Goal: Task Accomplishment & Management: Complete application form

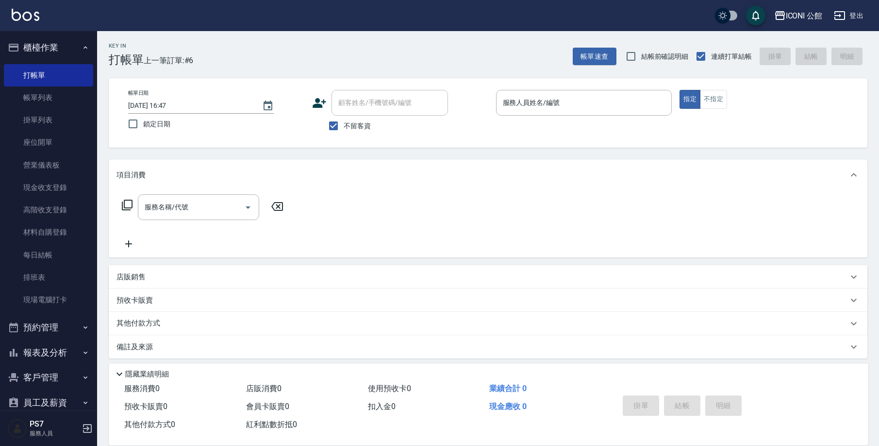
scroll to position [14, 0]
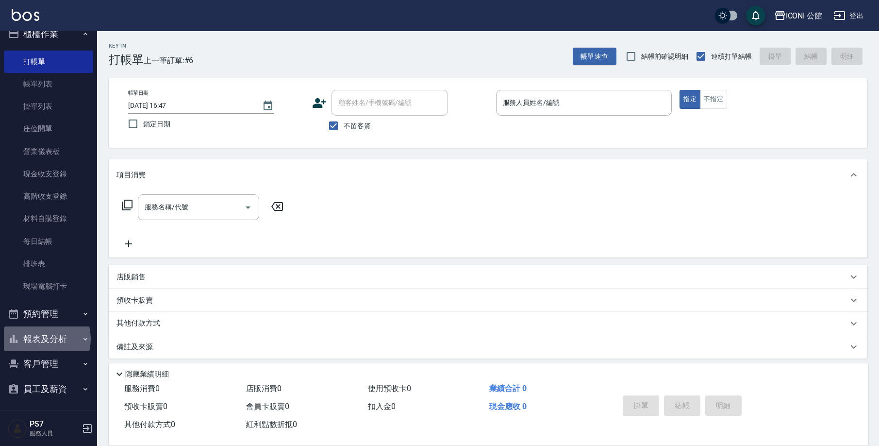
click at [39, 337] on button "報表及分析" at bounding box center [48, 338] width 89 height 25
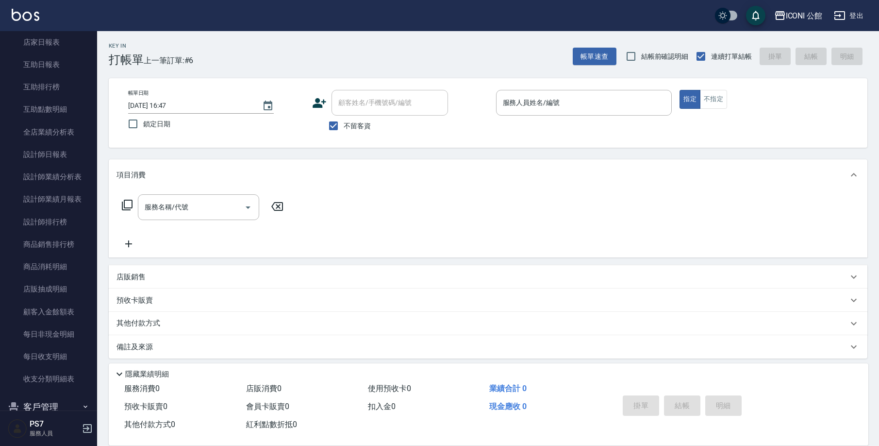
scroll to position [361, 0]
click at [63, 329] on link "每日非現金明細" at bounding box center [48, 333] width 89 height 22
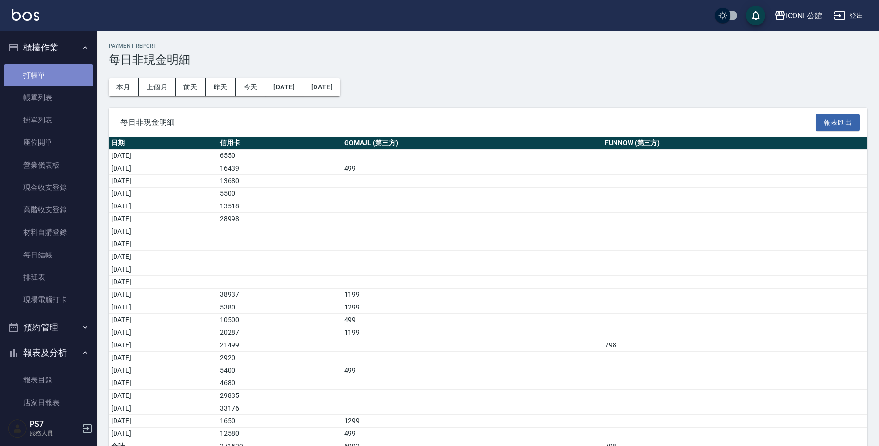
click at [49, 75] on link "打帳單" at bounding box center [48, 75] width 89 height 22
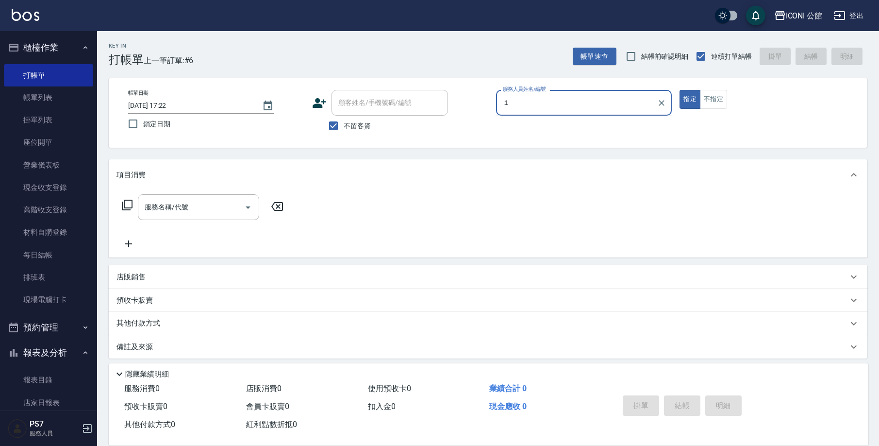
type input "１"
click at [690, 99] on button "指定" at bounding box center [690, 99] width 21 height 19
type button "true"
click at [714, 99] on button "不指定" at bounding box center [713, 99] width 27 height 19
type button "false"
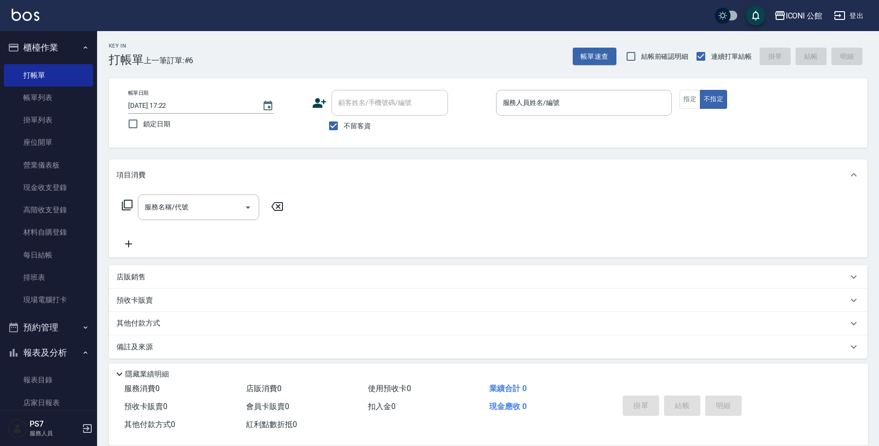
click at [615, 119] on p at bounding box center [584, 121] width 176 height 10
drag, startPoint x: 612, startPoint y: 117, endPoint x: 601, endPoint y: 111, distance: 12.8
click at [601, 111] on div "服務人員姓名/編號 服務人員姓名/編號" at bounding box center [584, 108] width 176 height 36
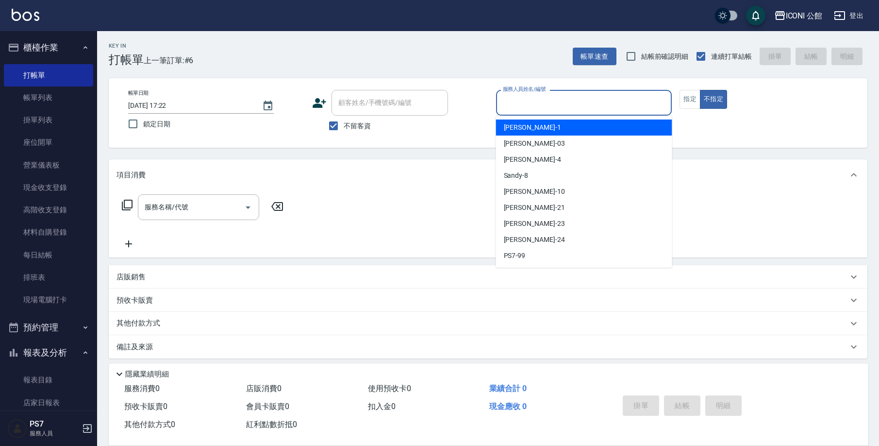
drag, startPoint x: 601, startPoint y: 111, endPoint x: 590, endPoint y: 108, distance: 10.6
click at [601, 111] on input "服務人員姓名/編號" at bounding box center [584, 102] width 167 height 17
type input "１"
type input "1"
type input "[PERSON_NAME]-1"
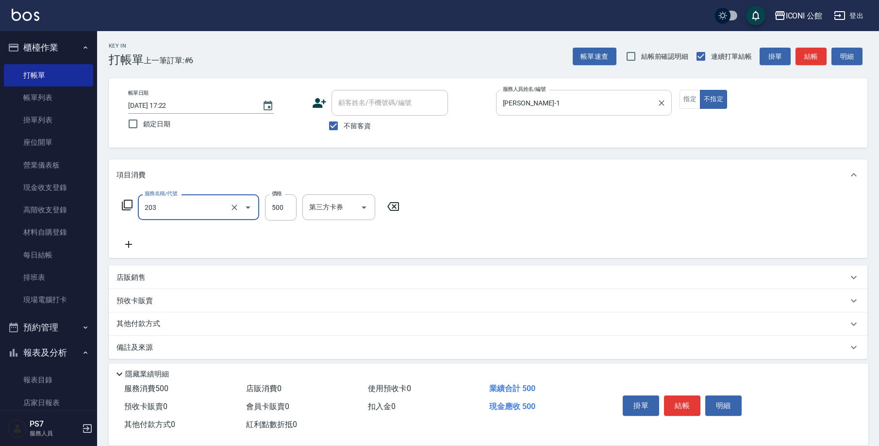
type input "不指定洗+剪(203)"
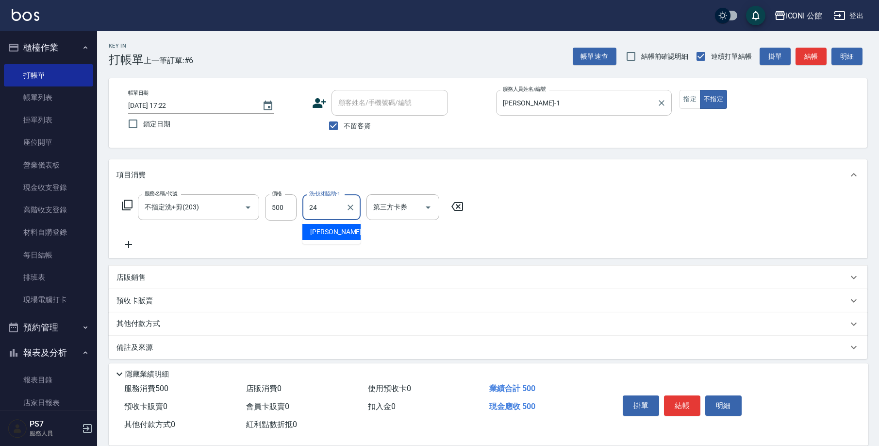
type input "[PERSON_NAME]-24"
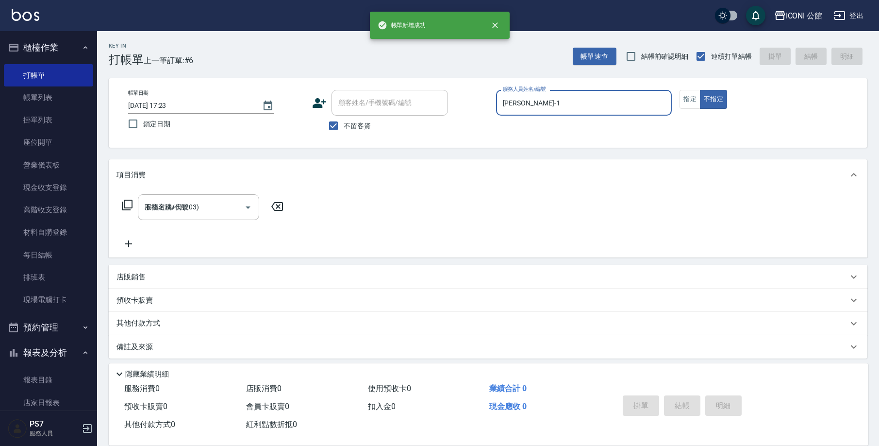
type input "[DATE] 17:23"
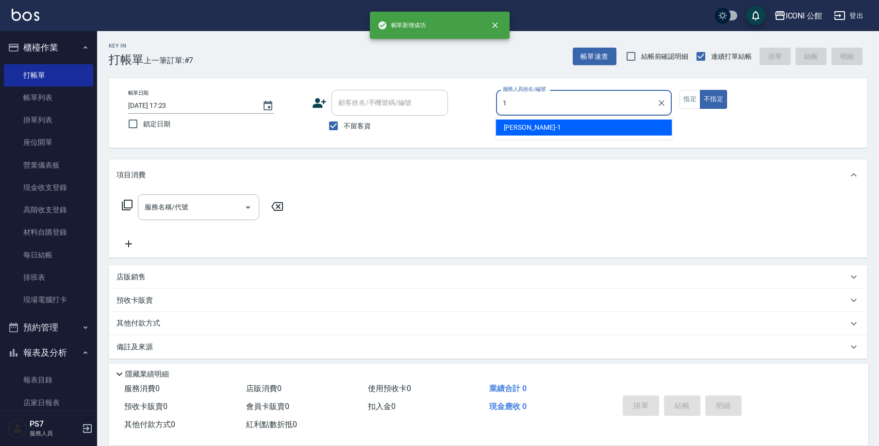
type input "[PERSON_NAME]-1"
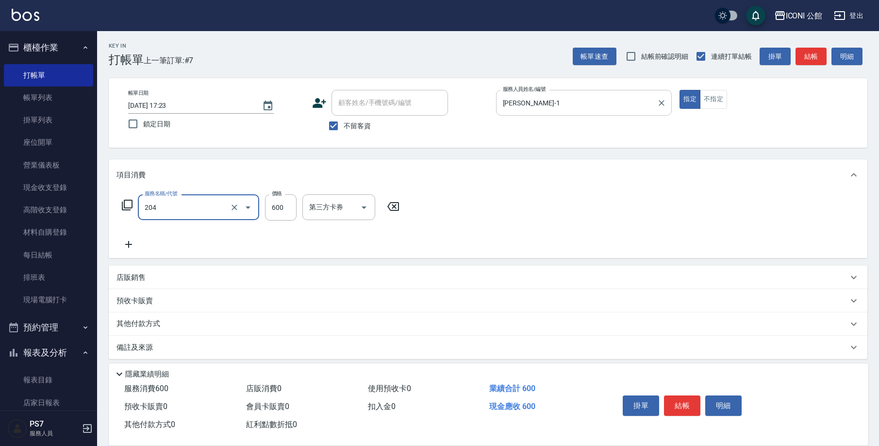
type input "指定洗+剪(204)"
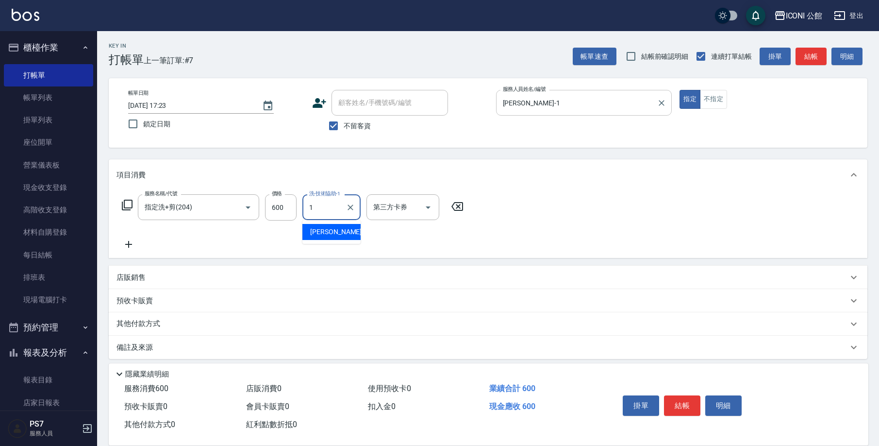
type input "[PERSON_NAME]-1"
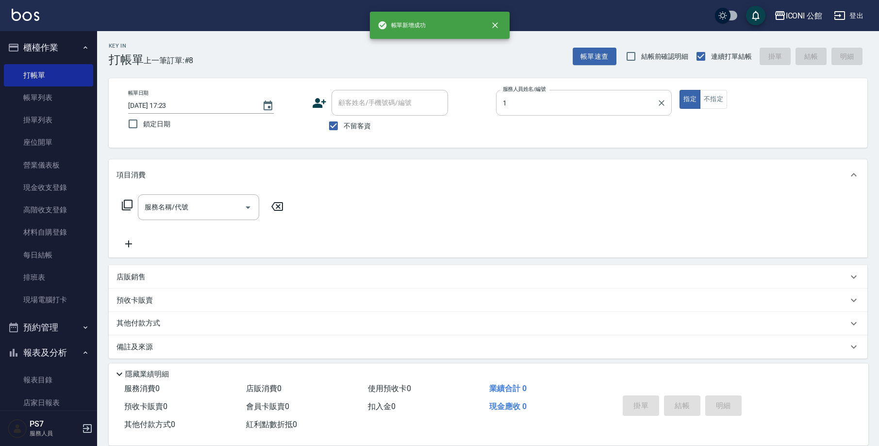
type input "[PERSON_NAME]-1"
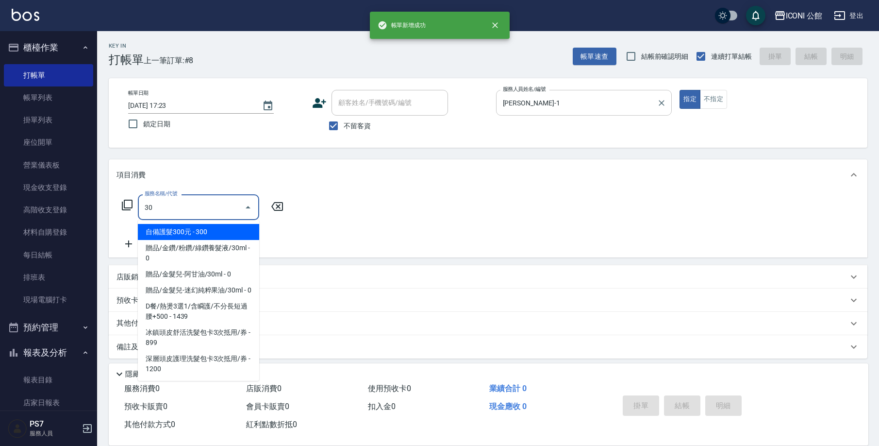
type input "302"
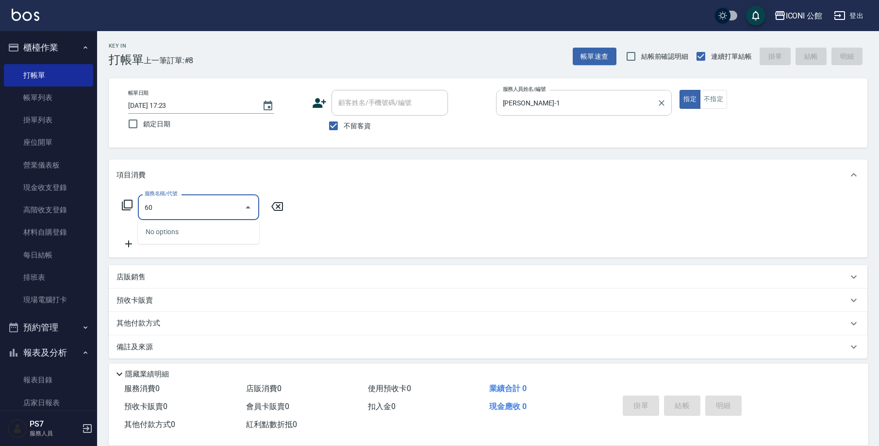
type input "6"
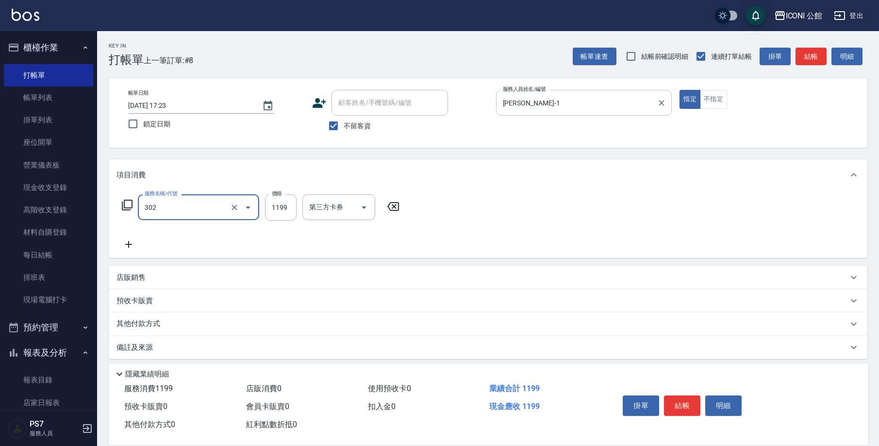
type input "設計燙髮(302)"
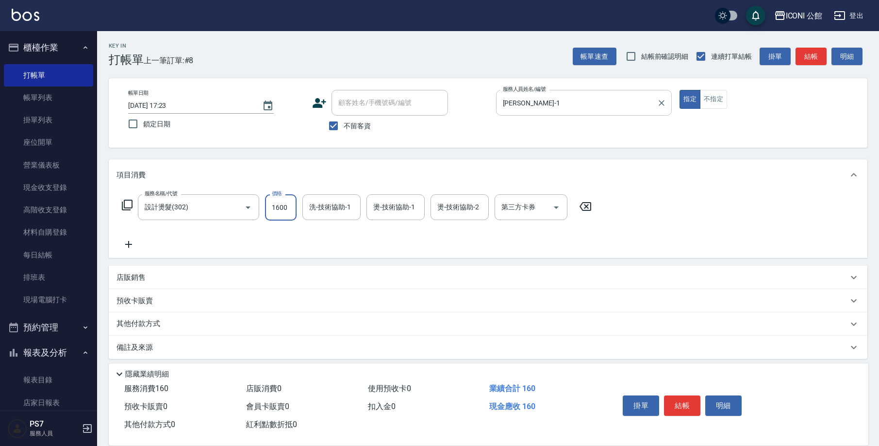
type input "1600"
type input "[PERSON_NAME]-24"
click at [238, 319] on div "其他付款方式" at bounding box center [483, 323] width 732 height 11
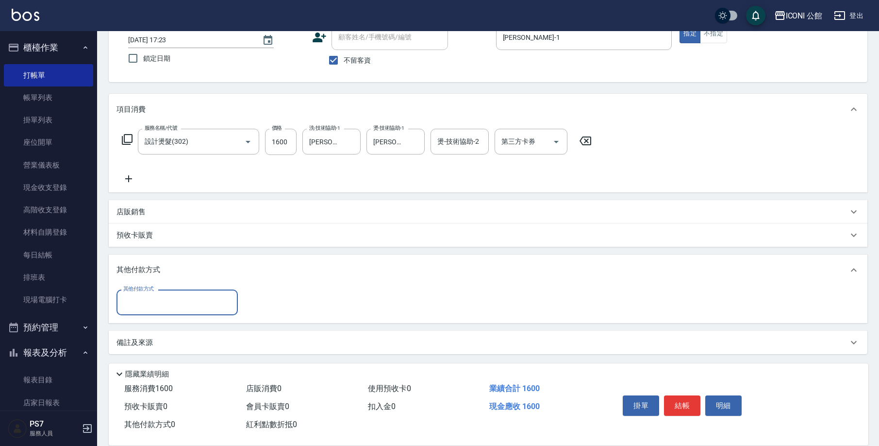
click at [151, 302] on input "其他付款方式" at bounding box center [177, 302] width 113 height 17
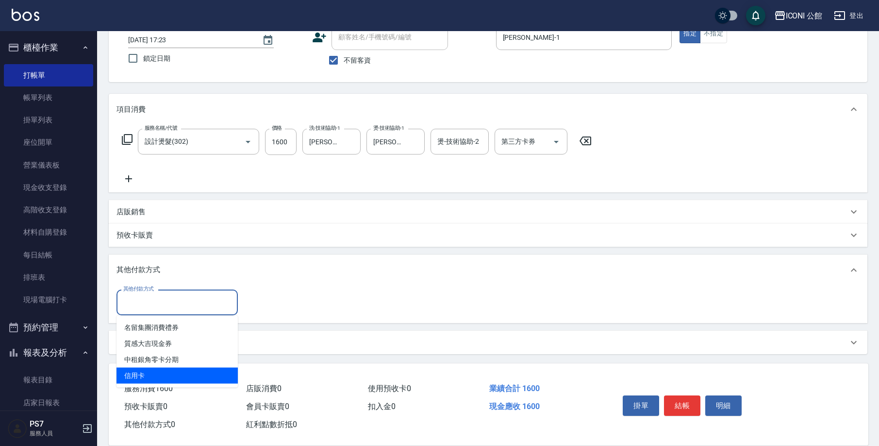
click at [147, 381] on span "信用卡" at bounding box center [177, 376] width 121 height 16
type input "信用卡"
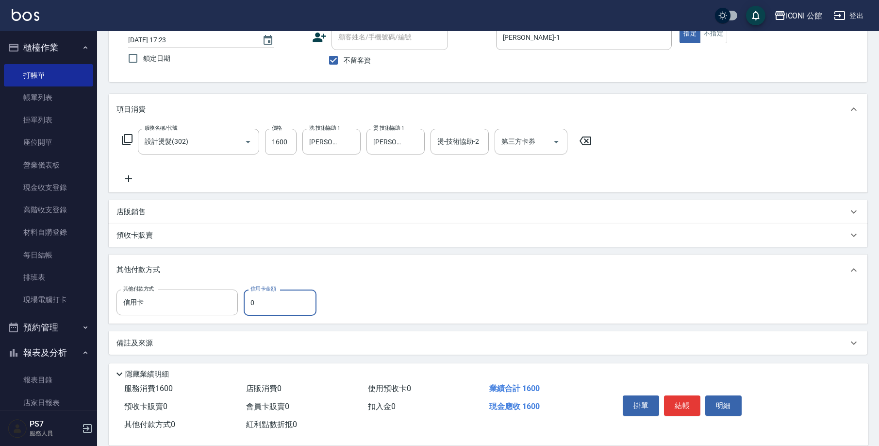
click at [147, 380] on div "服務消費 1600" at bounding box center [181, 389] width 122 height 18
click at [262, 314] on input "0" at bounding box center [280, 302] width 73 height 26
type input "1600"
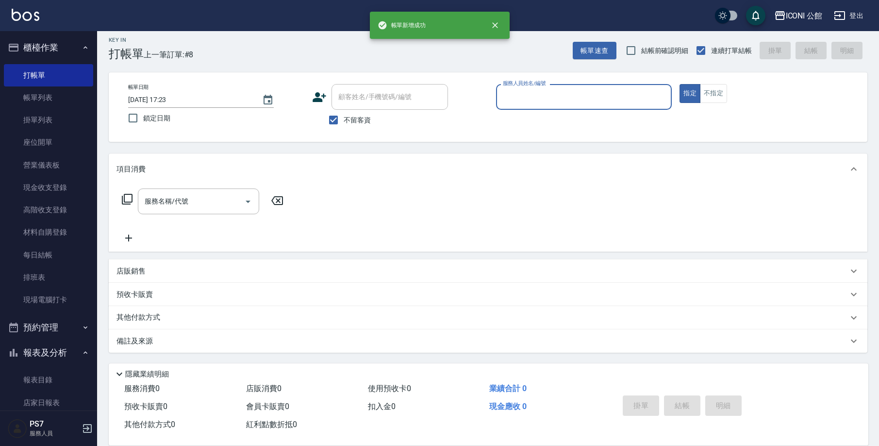
scroll to position [6, 0]
type input "[PERSON_NAME]-1"
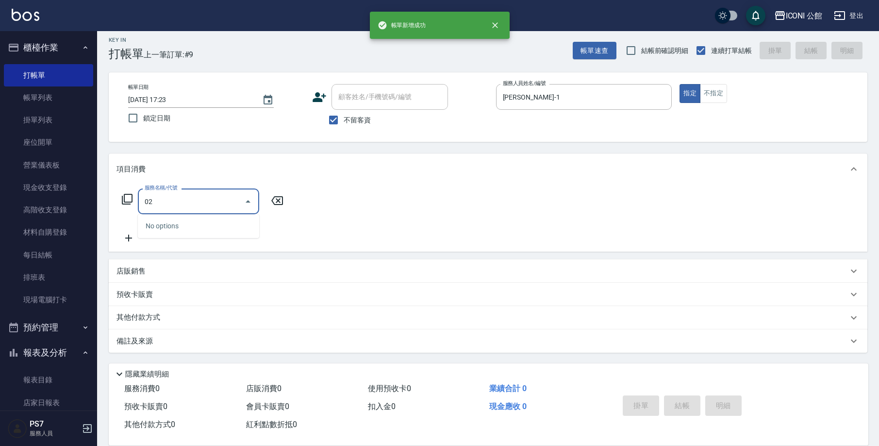
type input "0"
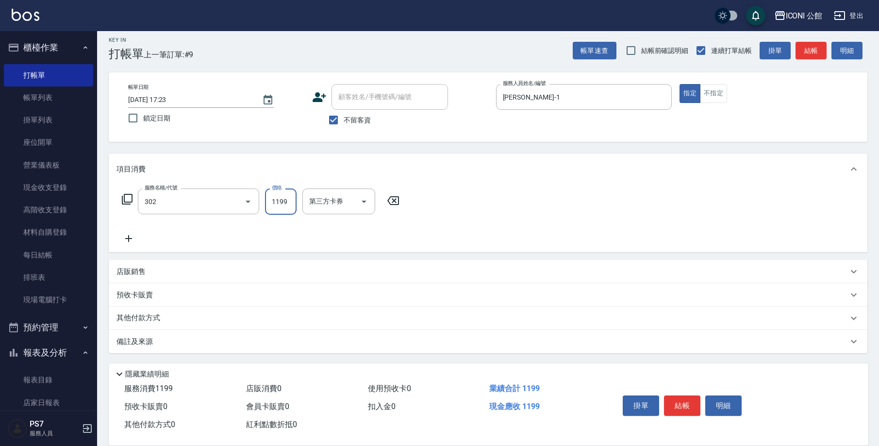
type input "設計燙髮(302)"
type input "1200"
type input "[PERSON_NAME]-1"
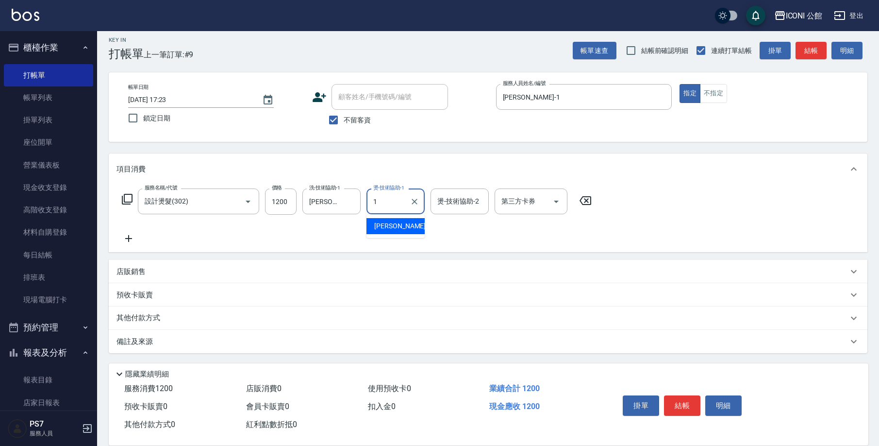
type input "[PERSON_NAME]-1"
click at [345, 205] on button "Clear" at bounding box center [351, 202] width 14 height 14
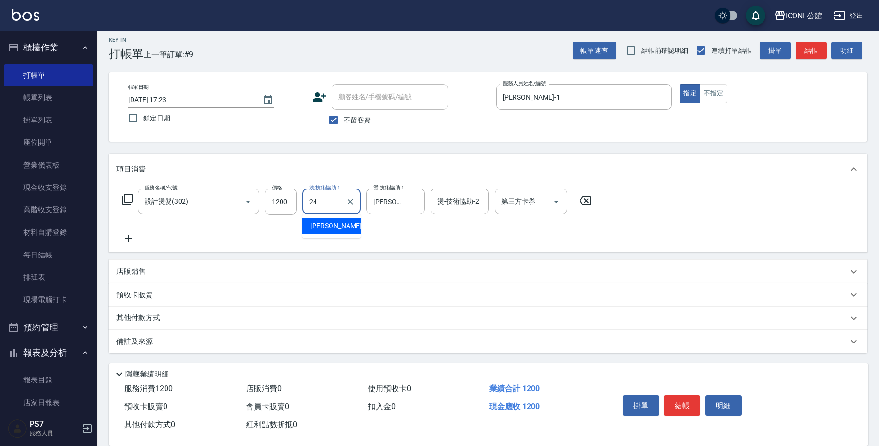
type input "[PERSON_NAME]-24"
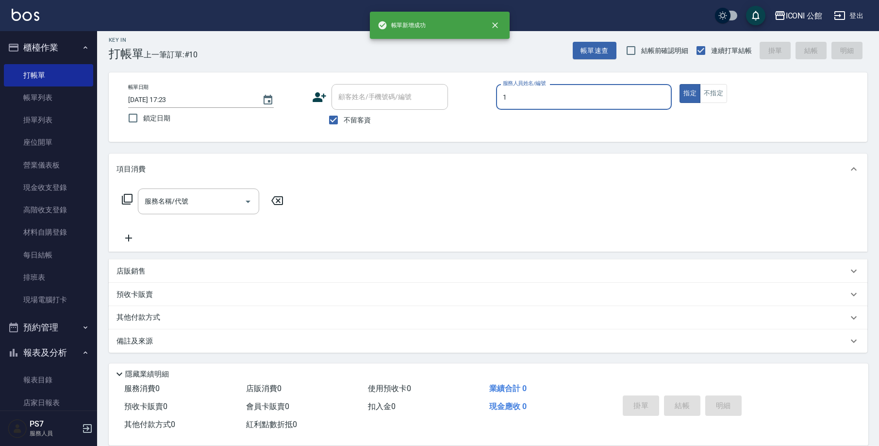
type input "[PERSON_NAME]-1"
click at [126, 202] on icon at bounding box center [127, 199] width 11 height 11
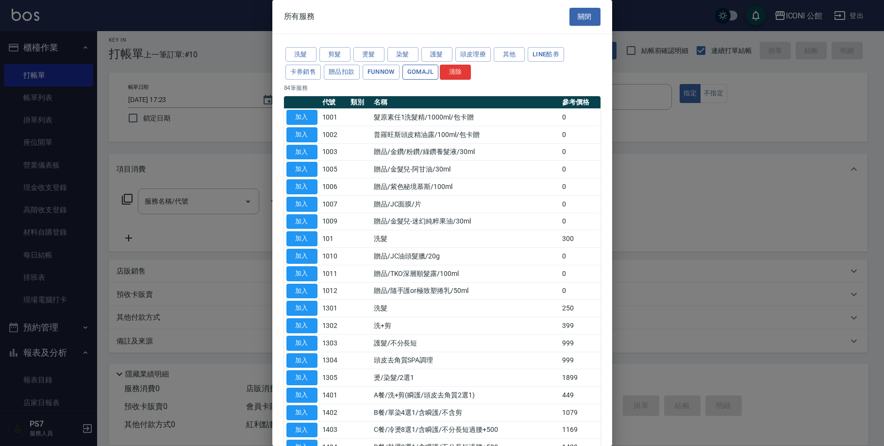
click at [418, 74] on button "GOMAJL" at bounding box center [420, 72] width 36 height 15
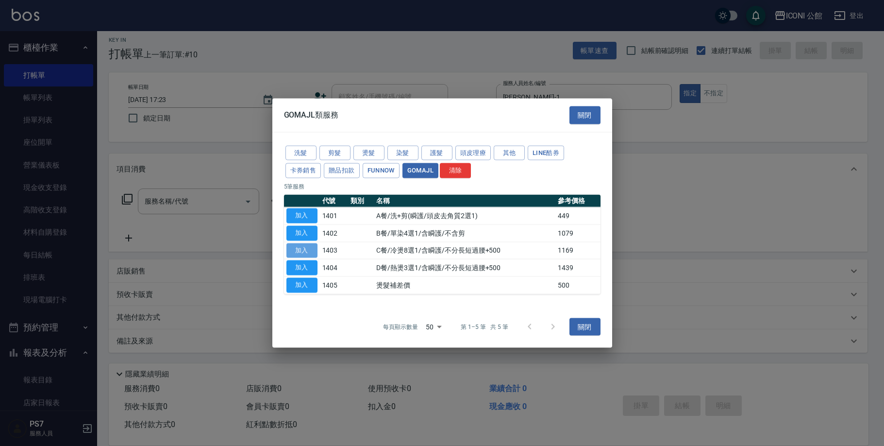
click at [313, 251] on button "加入" at bounding box center [301, 250] width 31 height 15
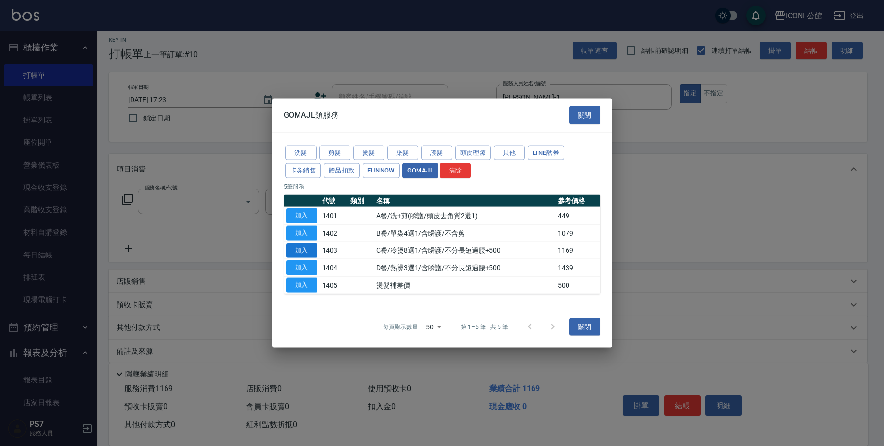
type input "C餐/冷燙8選1/含瞬護/不分長短過腰+500(1403)"
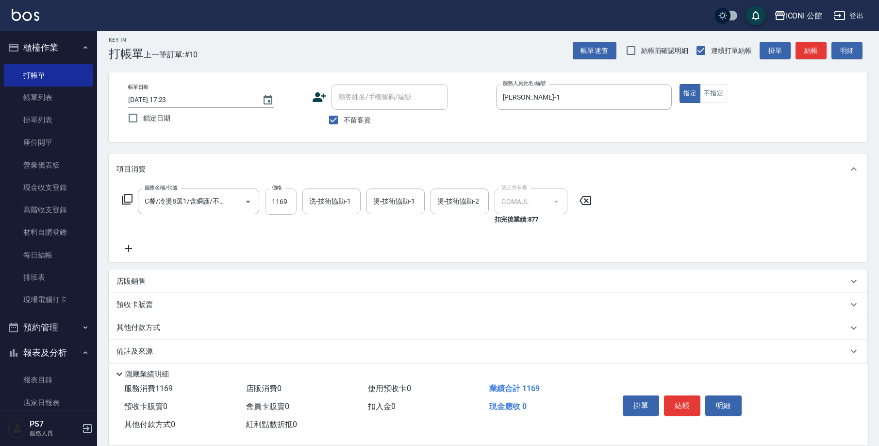
click at [293, 201] on input "1169" at bounding box center [281, 201] width 32 height 26
type input "1599"
type input "[PERSON_NAME]-21"
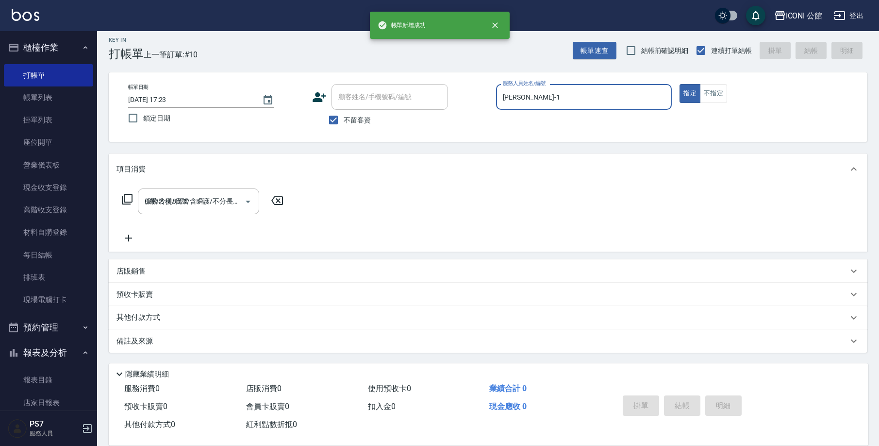
type input "[DATE] 17:24"
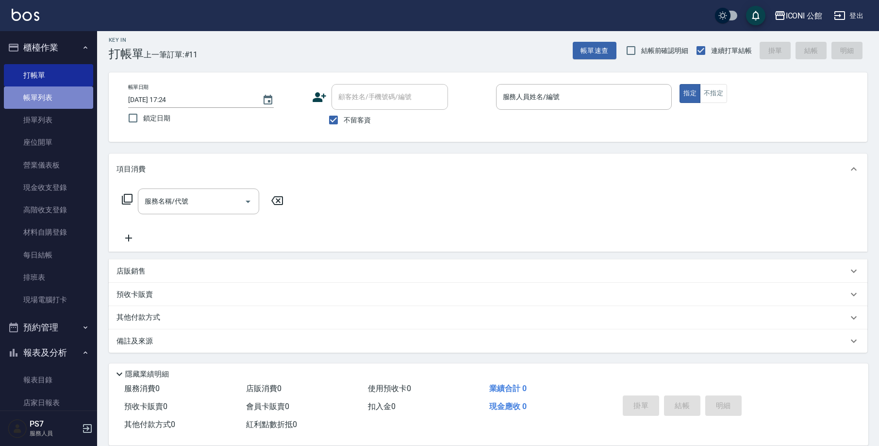
click at [75, 105] on link "帳單列表" at bounding box center [48, 97] width 89 height 22
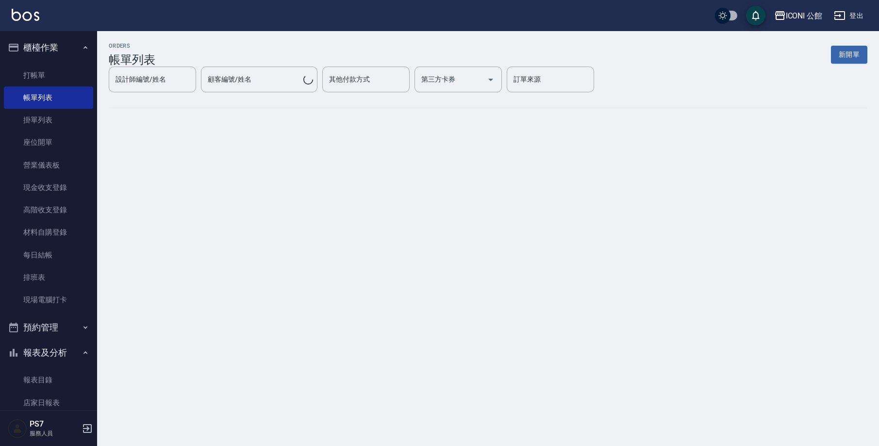
click at [75, 105] on link "帳單列表" at bounding box center [48, 97] width 89 height 22
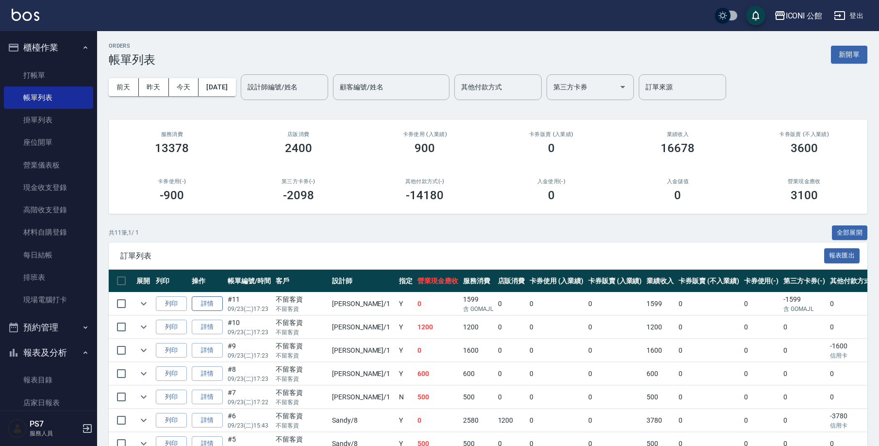
click at [215, 301] on link "詳情" at bounding box center [207, 303] width 31 height 15
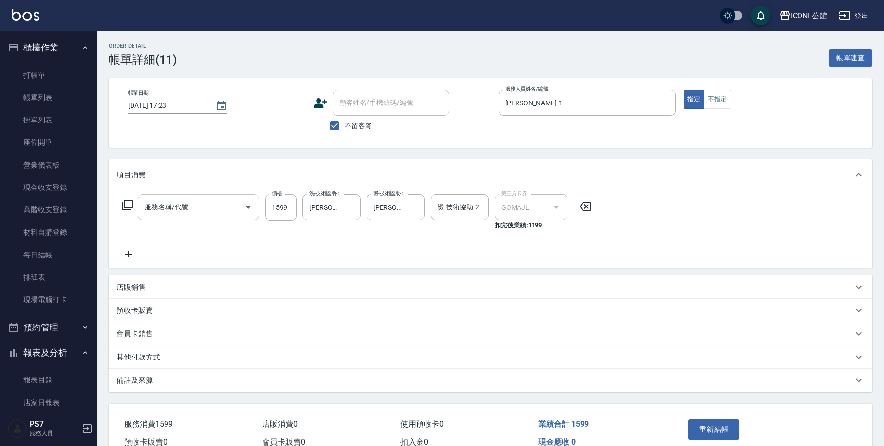
type input "[DATE] 17:23"
checkbox input "true"
type input "[PERSON_NAME]-1"
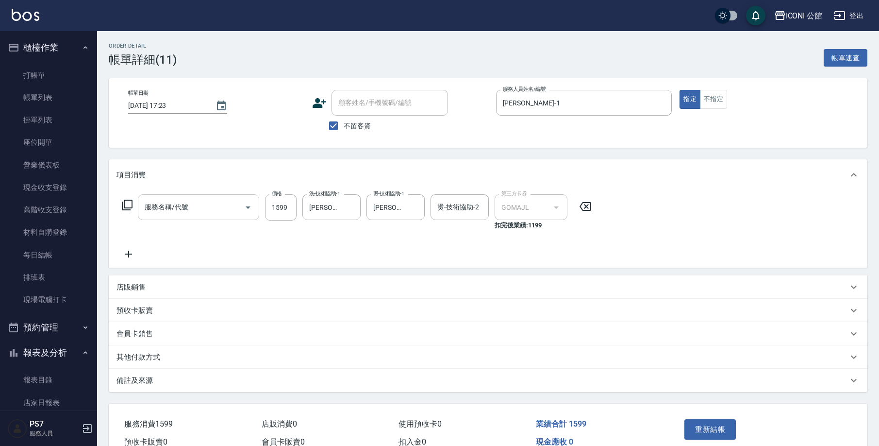
type input "C餐/冷燙8選1/含瞬護/不分長短過腰+500(1403)"
click at [191, 208] on input "C餐/冷燙8選1/含瞬護/不分長短過腰+500(1403)" at bounding box center [184, 207] width 85 height 17
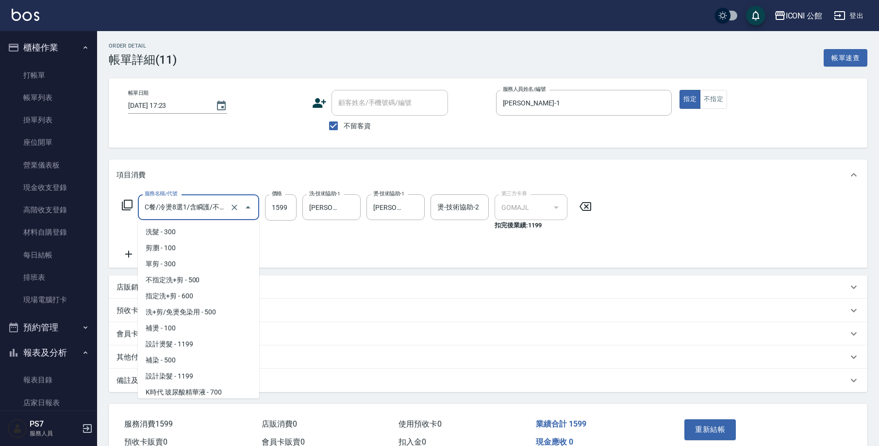
scroll to position [793, 0]
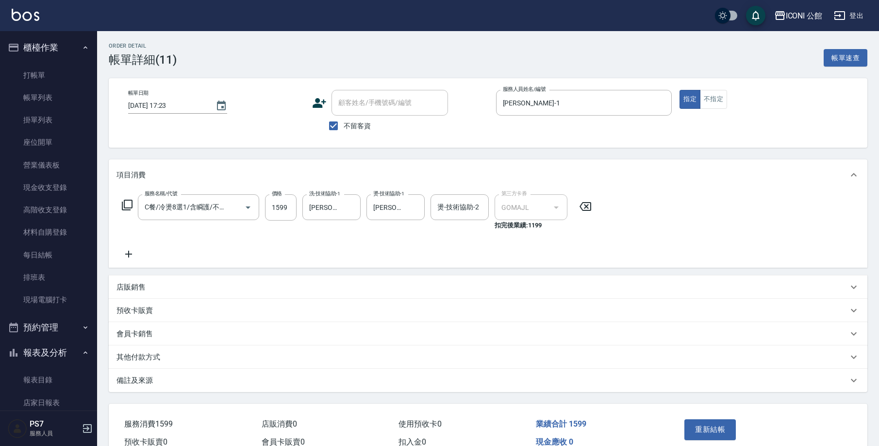
click at [126, 201] on icon at bounding box center [127, 205] width 12 height 12
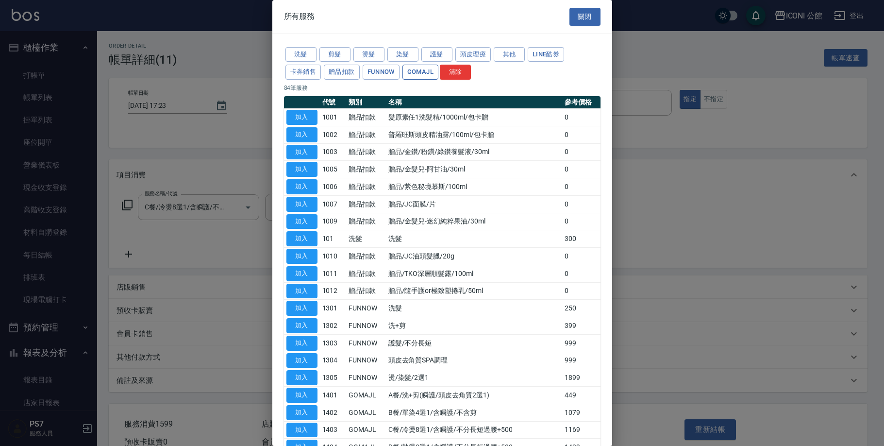
click at [412, 66] on button "GOMAJL" at bounding box center [420, 72] width 36 height 15
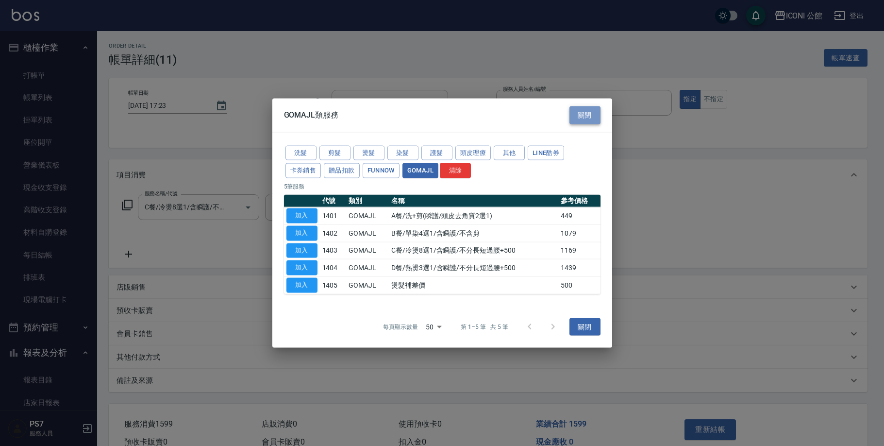
click at [595, 115] on button "關閉" at bounding box center [584, 115] width 31 height 18
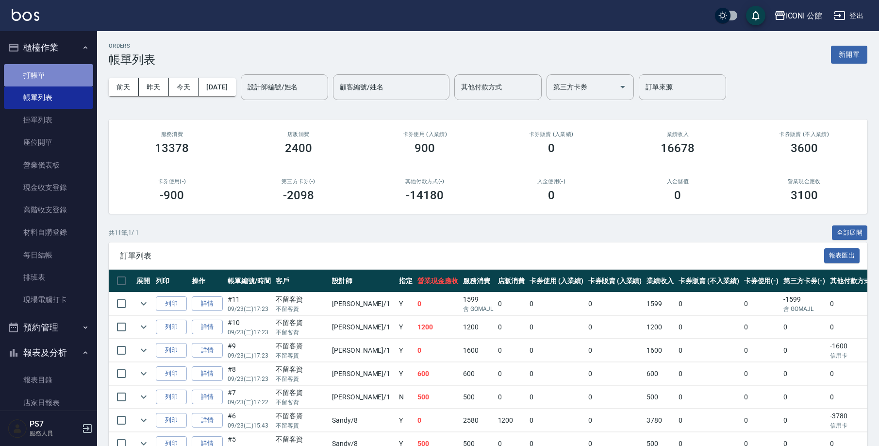
click at [55, 78] on link "打帳單" at bounding box center [48, 75] width 89 height 22
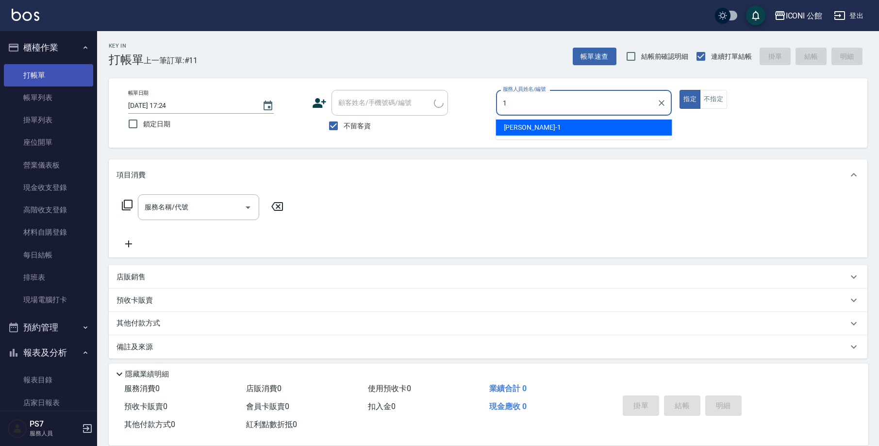
type input "[PERSON_NAME]-1"
type button "true"
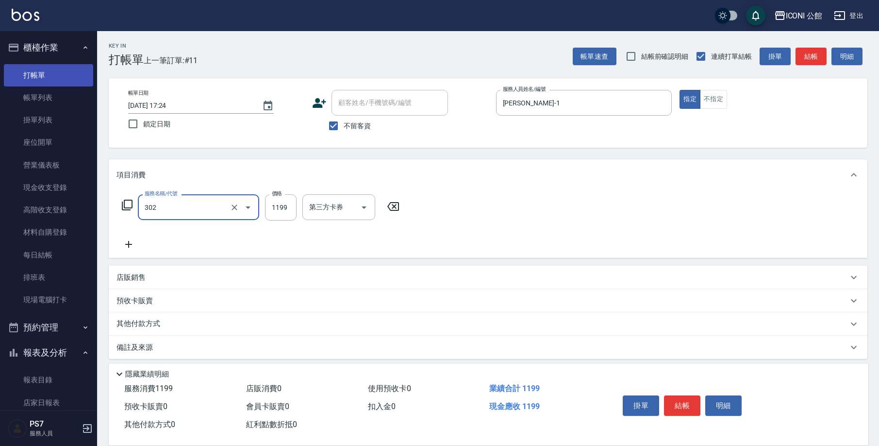
type input "302"
type input "1"
type input "設計燙髮(302)"
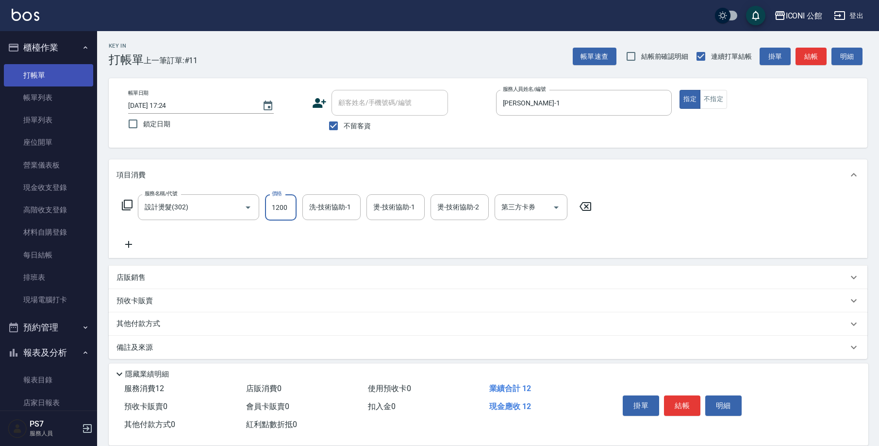
type input "1200"
type input "[PERSON_NAME]-21"
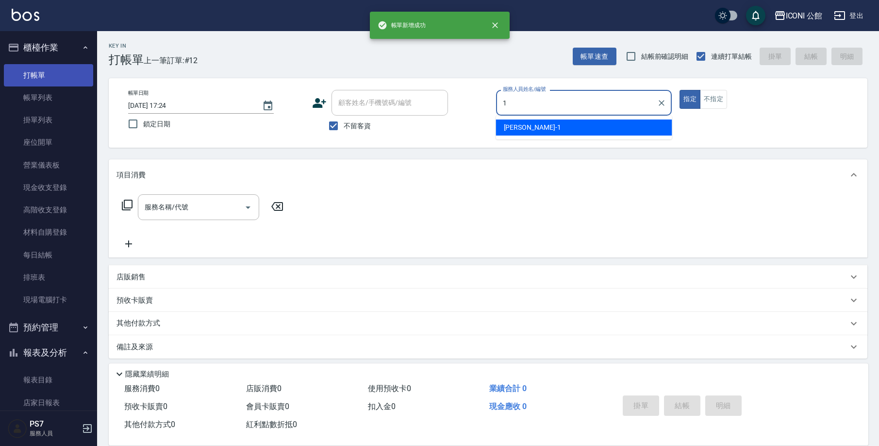
type input "[PERSON_NAME]-1"
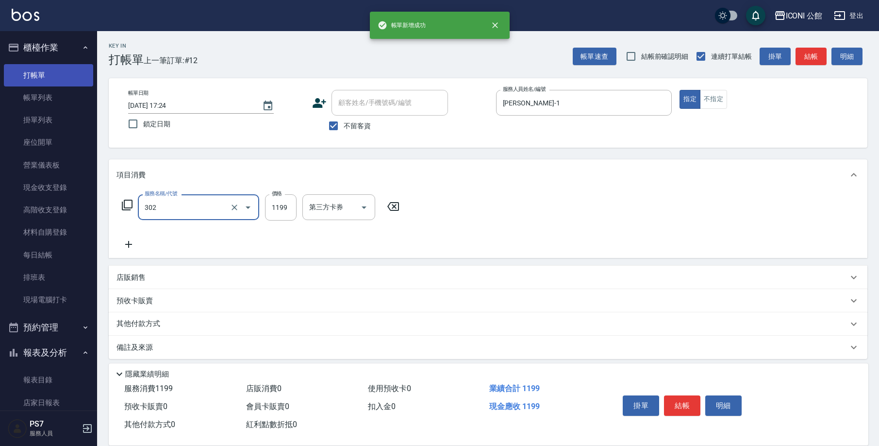
type input "設計燙髮(302)"
type input "1599"
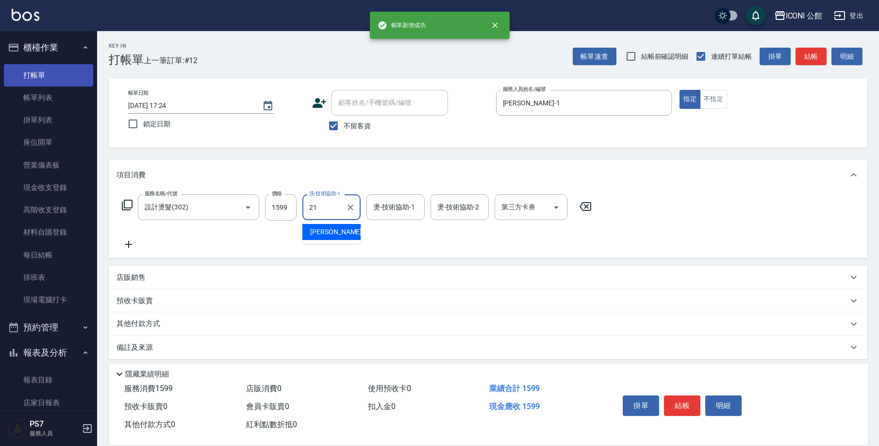
type input "[PERSON_NAME]-21"
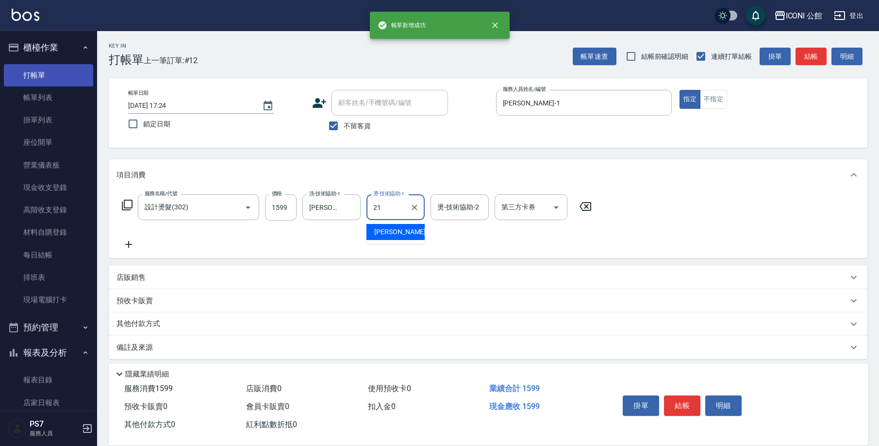
type input "[PERSON_NAME]-21"
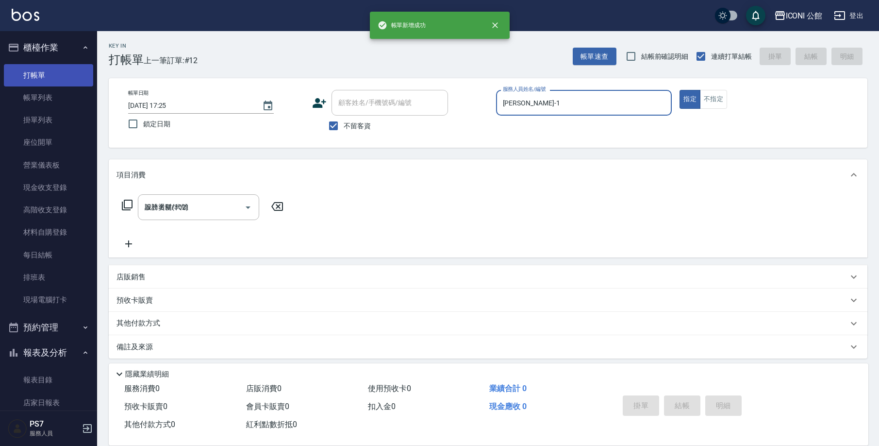
type input "[DATE] 17:25"
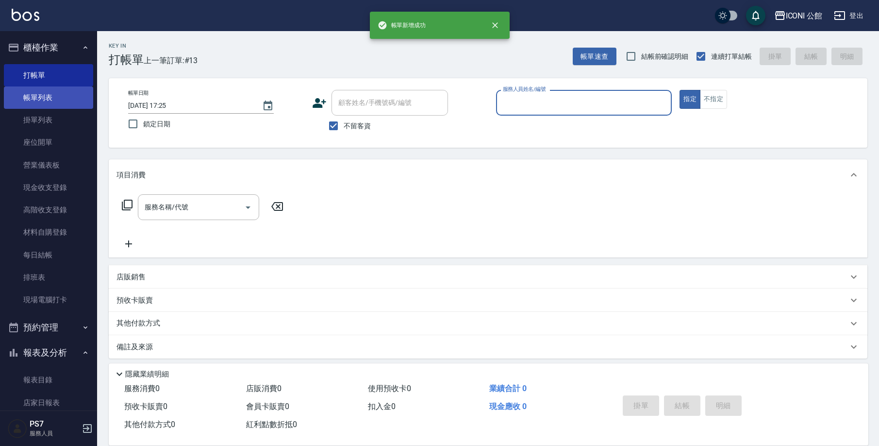
click at [35, 106] on link "帳單列表" at bounding box center [48, 97] width 89 height 22
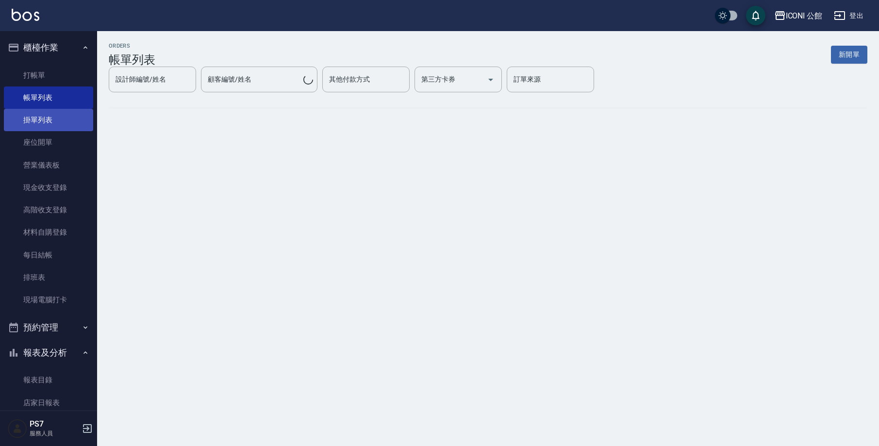
click at [35, 104] on link "帳單列表" at bounding box center [48, 97] width 89 height 22
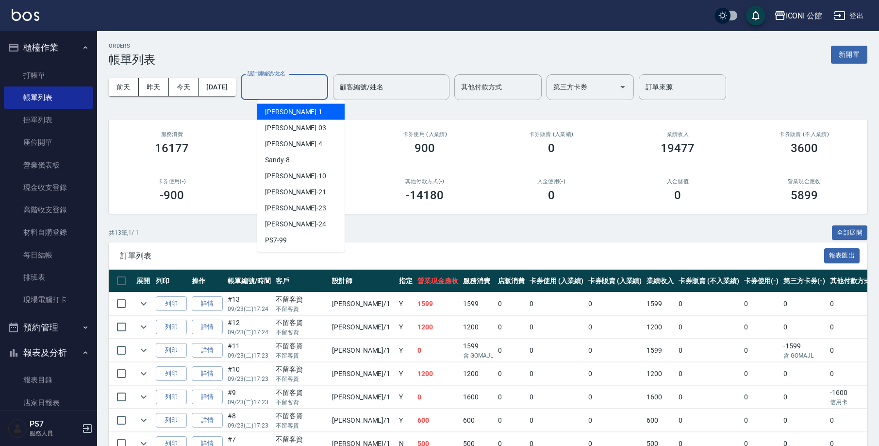
click at [272, 84] on div "設計師編號/姓名 設計師編號/姓名" at bounding box center [284, 87] width 87 height 26
type input "[PERSON_NAME]-1"
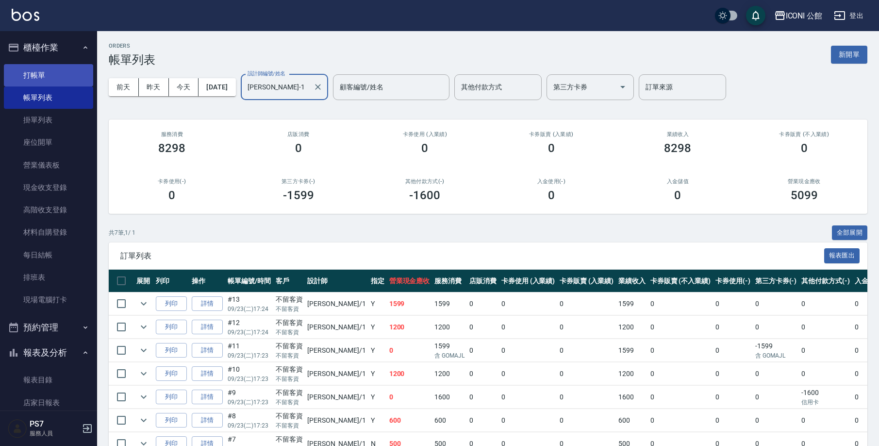
click at [63, 79] on link "打帳單" at bounding box center [48, 75] width 89 height 22
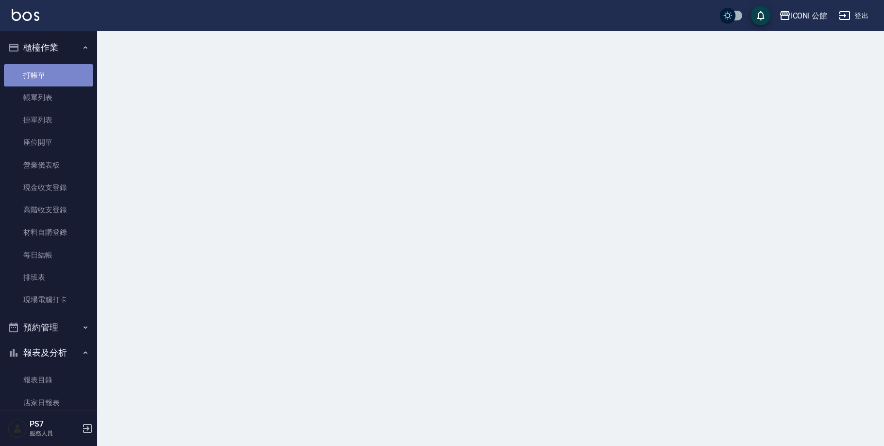
click at [63, 79] on link "打帳單" at bounding box center [48, 75] width 89 height 22
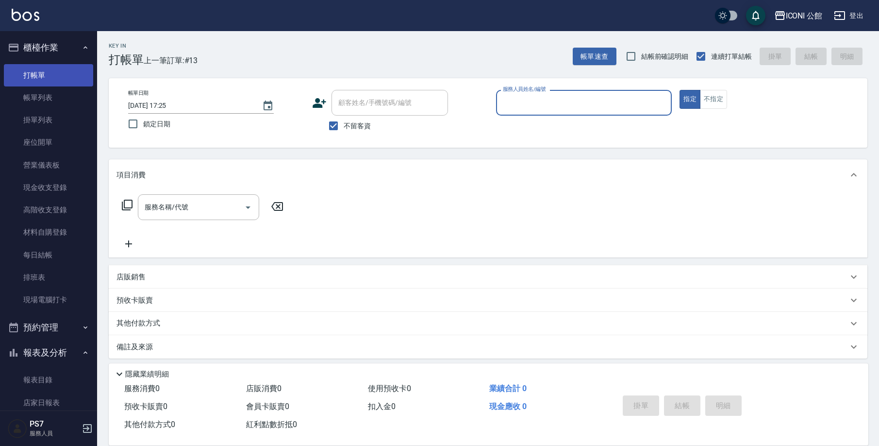
click at [63, 79] on link "打帳單" at bounding box center [48, 75] width 89 height 22
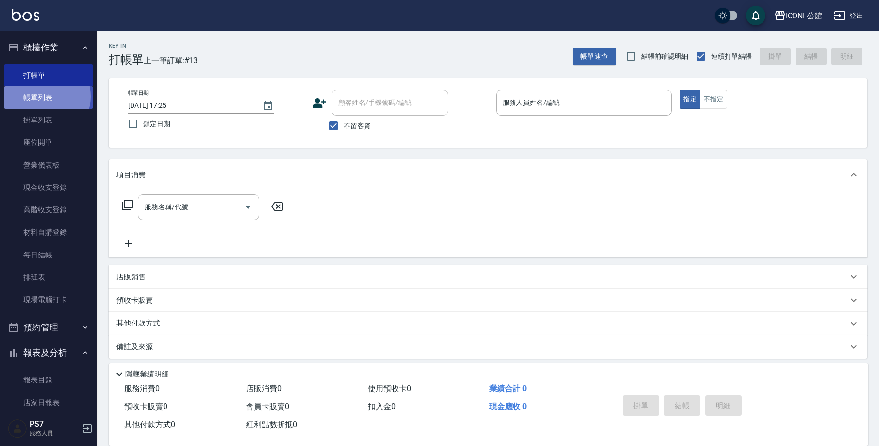
click at [43, 96] on link "帳單列表" at bounding box center [48, 97] width 89 height 22
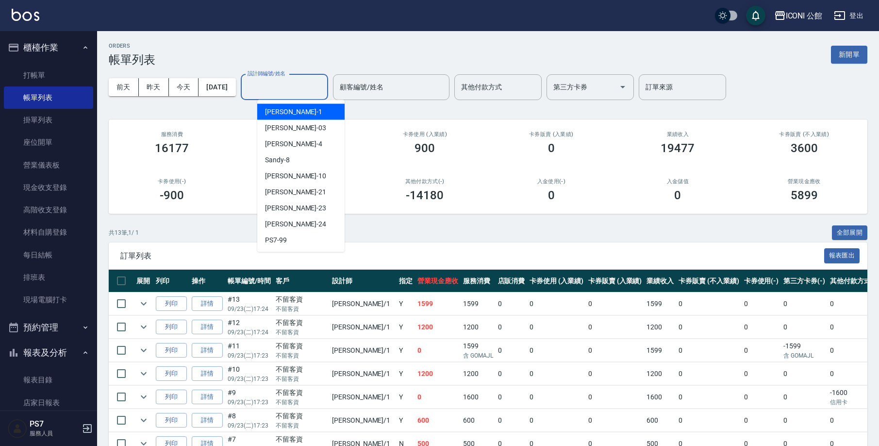
click at [290, 84] on input "設計師編號/姓名" at bounding box center [284, 87] width 79 height 17
click at [315, 173] on div "[PERSON_NAME] -10" at bounding box center [300, 176] width 87 height 16
type input "[PERSON_NAME]-10"
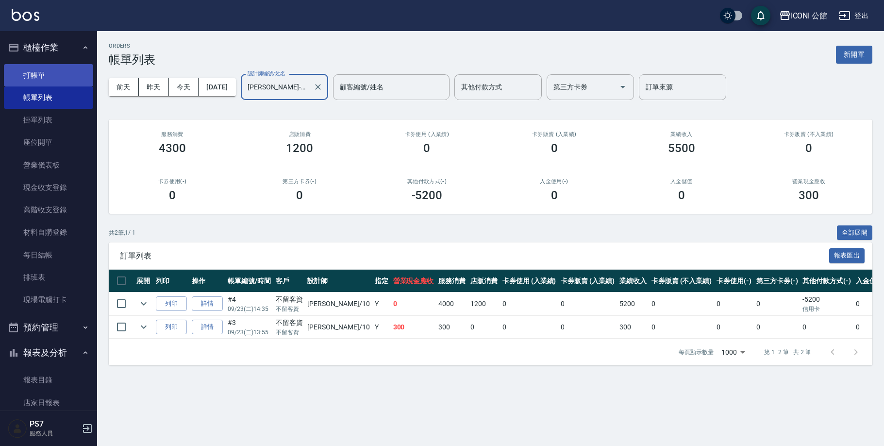
click at [58, 79] on link "打帳單" at bounding box center [48, 75] width 89 height 22
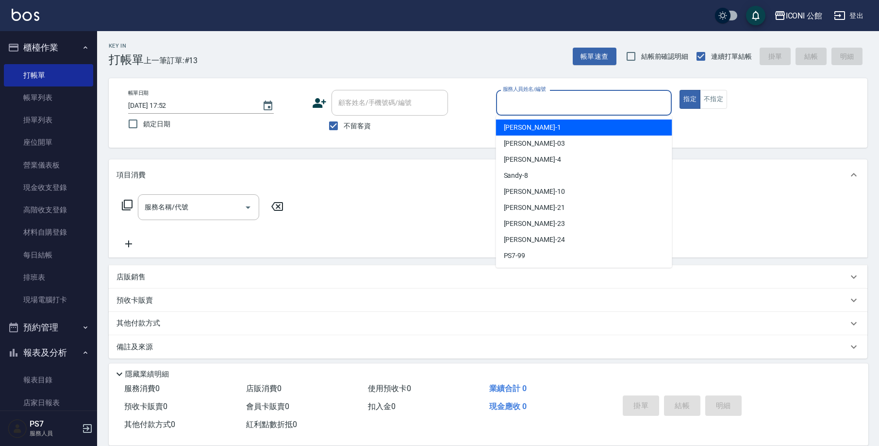
click at [537, 97] on input "服務人員姓名/編號" at bounding box center [584, 102] width 167 height 17
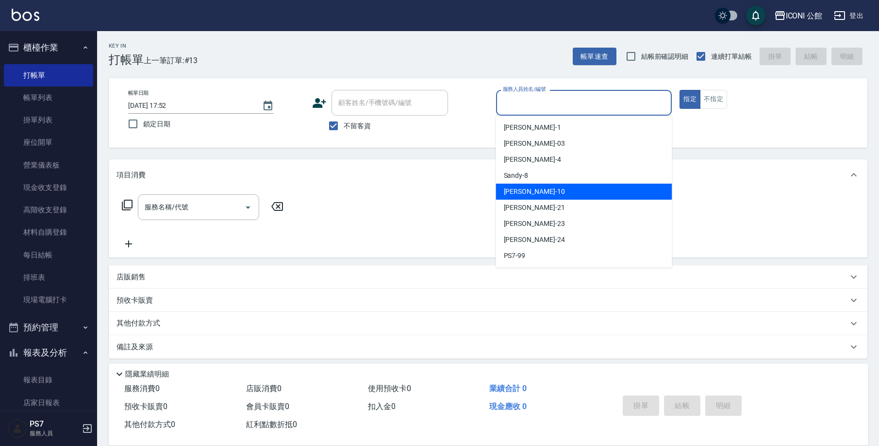
click at [528, 188] on span "[PERSON_NAME] -10" at bounding box center [534, 191] width 61 height 10
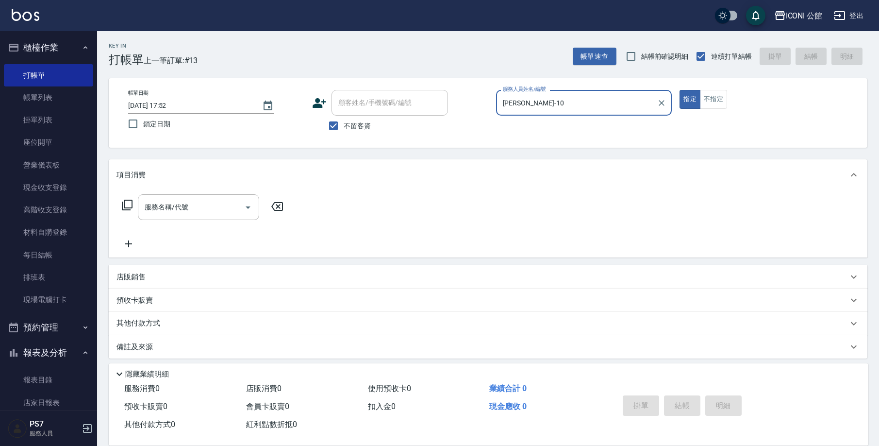
type input "[PERSON_NAME]-10"
click at [131, 206] on icon at bounding box center [127, 205] width 12 height 12
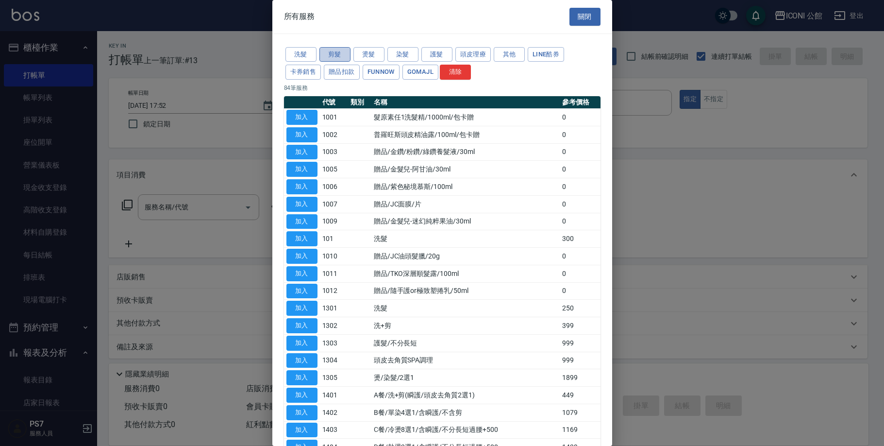
click at [350, 57] on button "剪髮" at bounding box center [334, 54] width 31 height 15
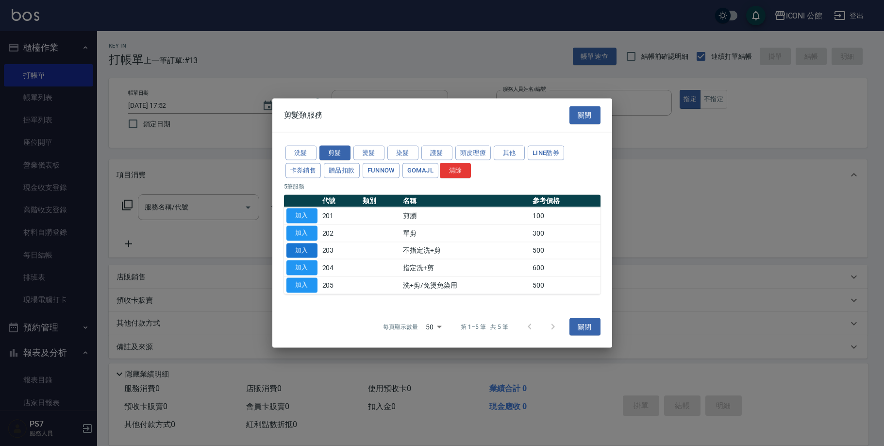
click at [297, 249] on button "加入" at bounding box center [301, 250] width 31 height 15
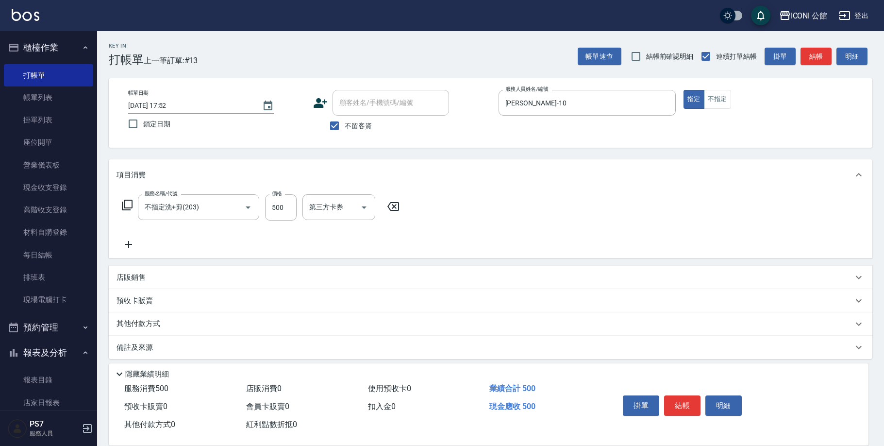
type input "不指定洗+剪(203)"
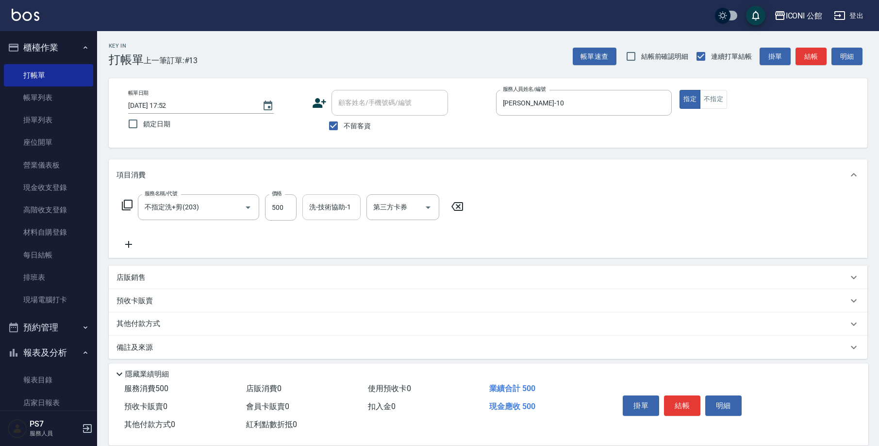
click at [306, 206] on div "洗-技術協助-1" at bounding box center [331, 207] width 58 height 26
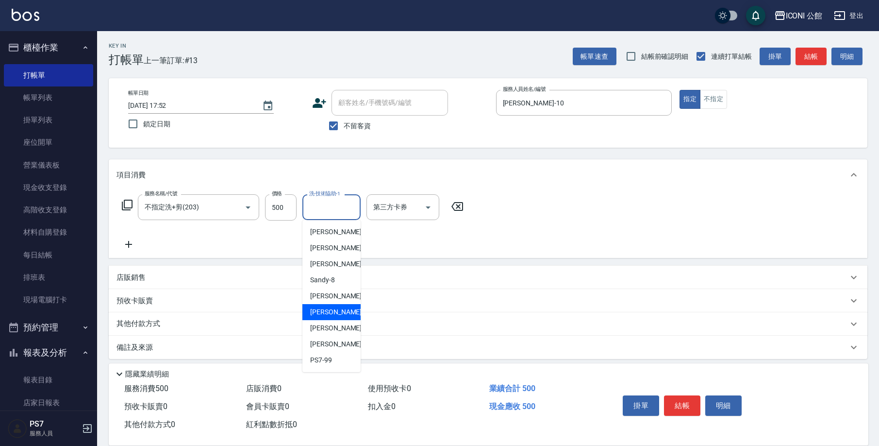
click at [344, 317] on div "[PERSON_NAME] -21" at bounding box center [331, 312] width 58 height 16
type input "[PERSON_NAME]-21"
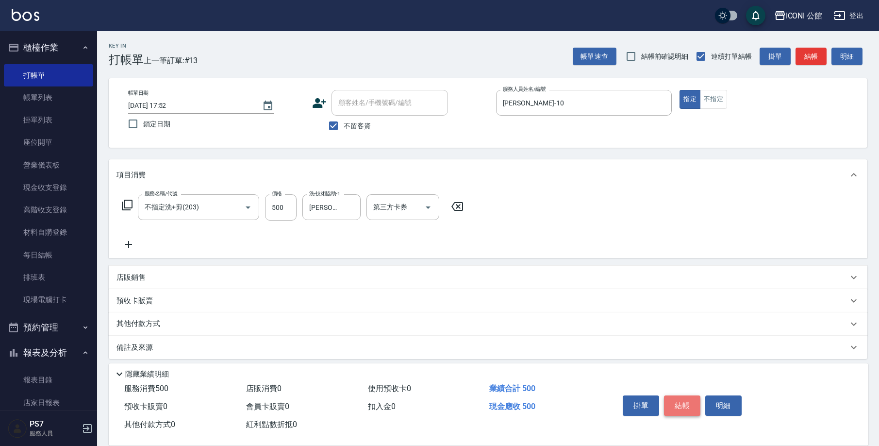
click at [687, 410] on button "結帳" at bounding box center [682, 405] width 36 height 20
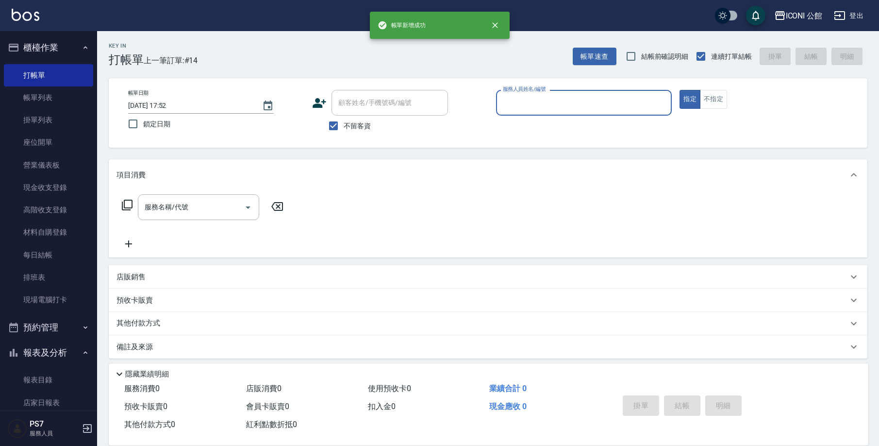
click at [545, 100] on input "服務人員姓名/編號" at bounding box center [584, 102] width 167 height 17
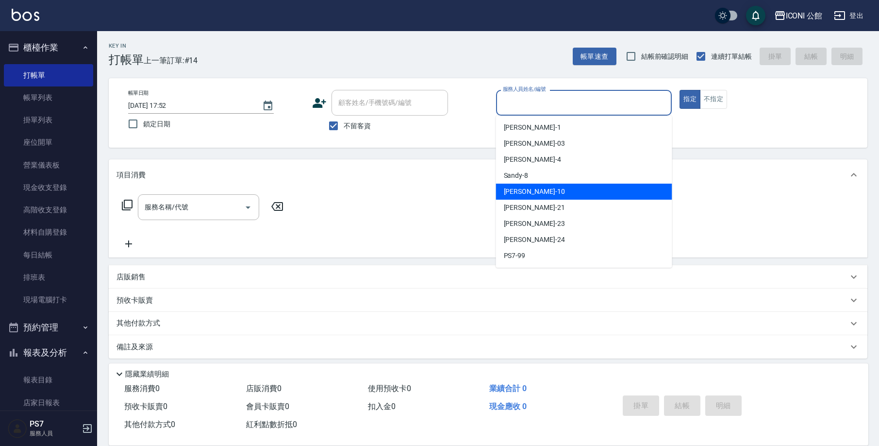
click at [549, 192] on div "[PERSON_NAME] -10" at bounding box center [584, 192] width 176 height 16
type input "[PERSON_NAME]-10"
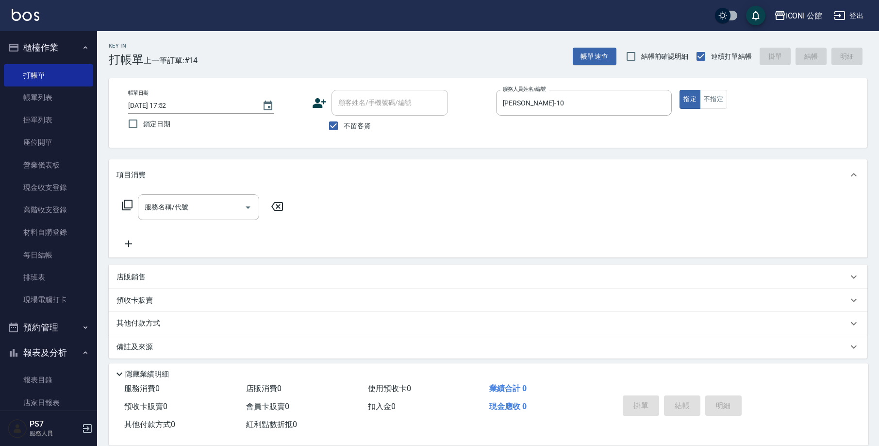
click at [123, 206] on icon at bounding box center [127, 205] width 11 height 11
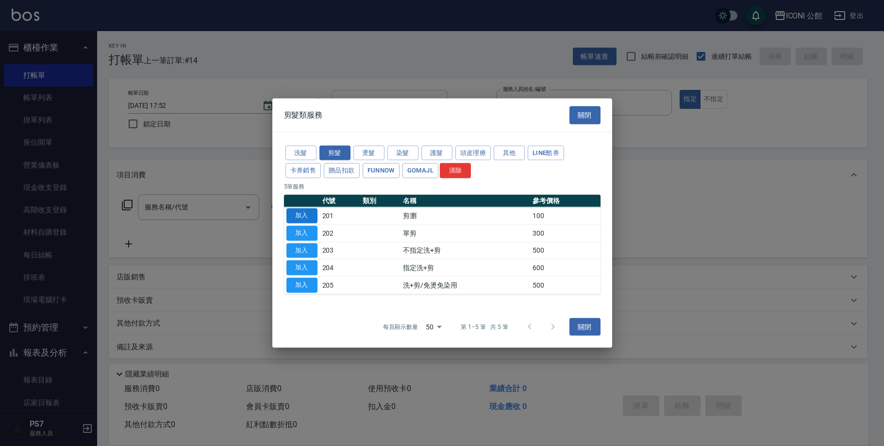
click at [305, 217] on button "加入" at bounding box center [301, 215] width 31 height 15
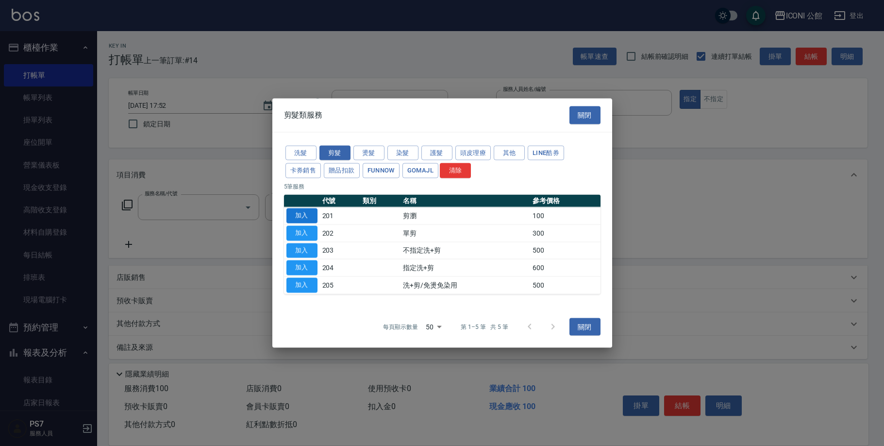
type input "剪瀏(201)"
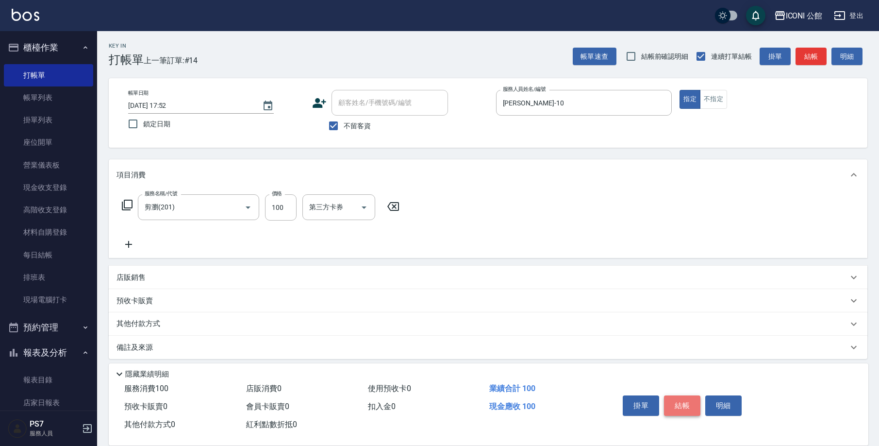
click at [677, 402] on button "結帳" at bounding box center [682, 405] width 36 height 20
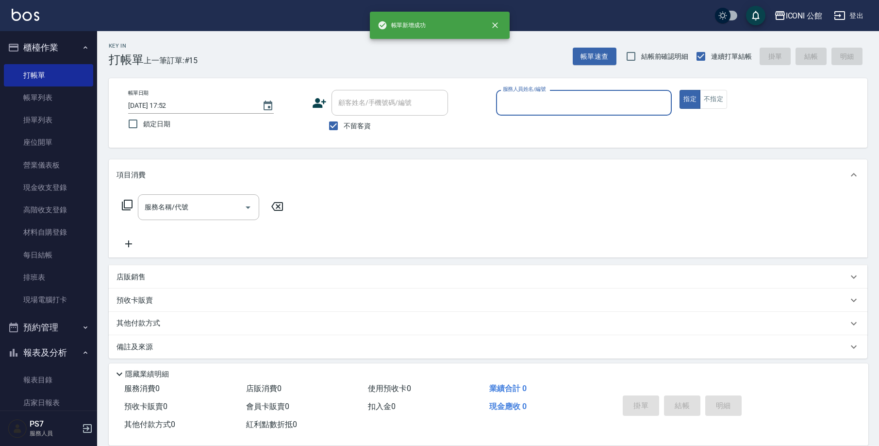
click at [543, 112] on div "服務人員姓名/編號" at bounding box center [584, 103] width 176 height 26
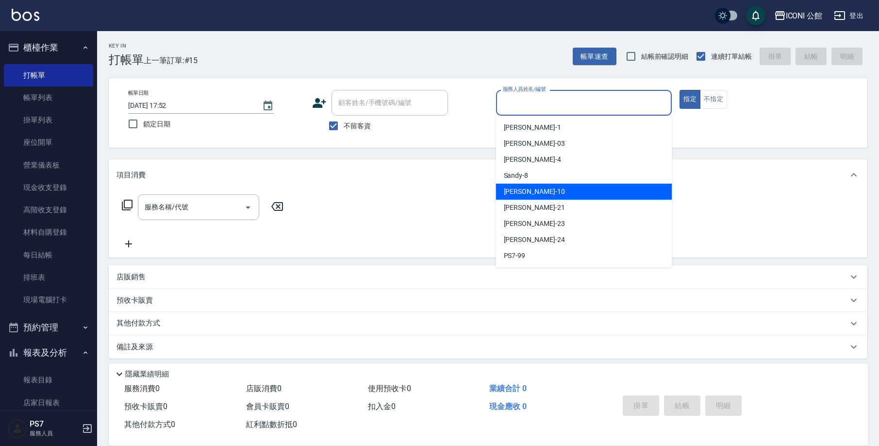
click at [554, 189] on div "[PERSON_NAME] -10" at bounding box center [584, 192] width 176 height 16
type input "[PERSON_NAME]-10"
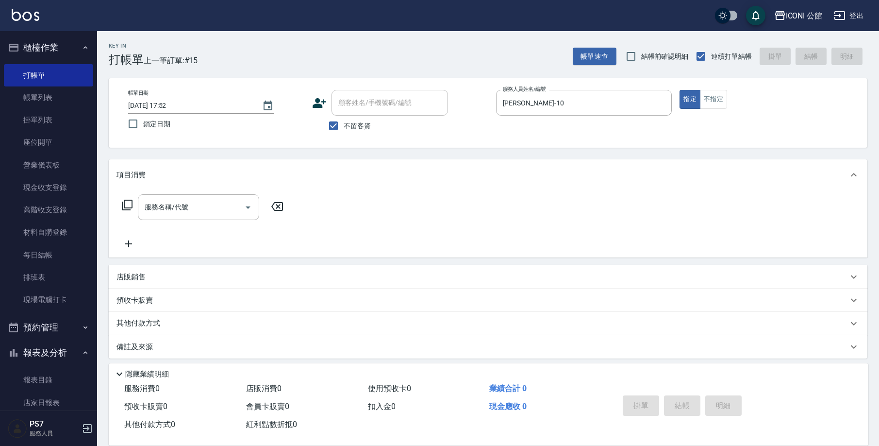
click at [129, 204] on icon at bounding box center [127, 205] width 12 height 12
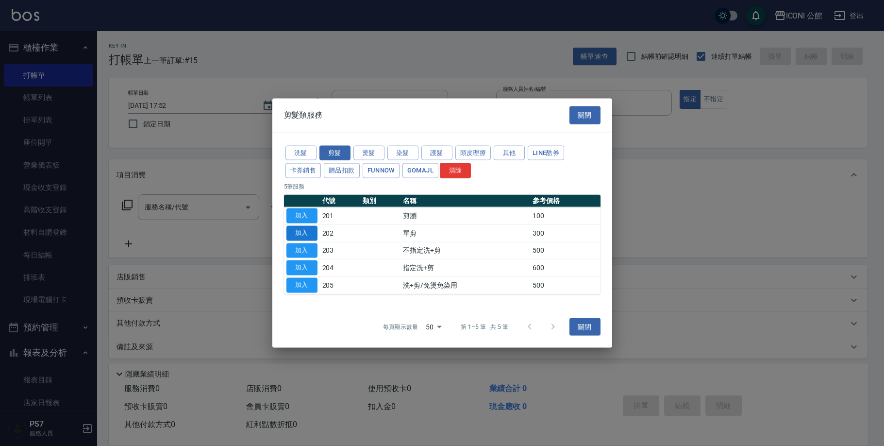
click at [301, 233] on button "加入" at bounding box center [301, 232] width 31 height 15
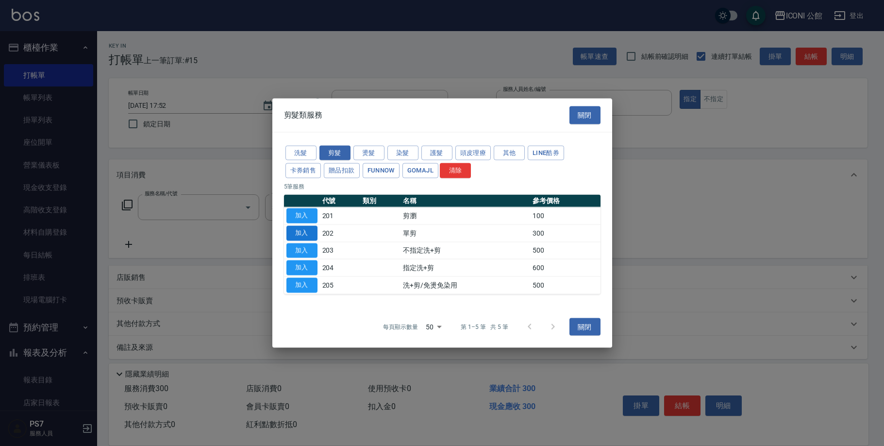
type input "單剪(202)"
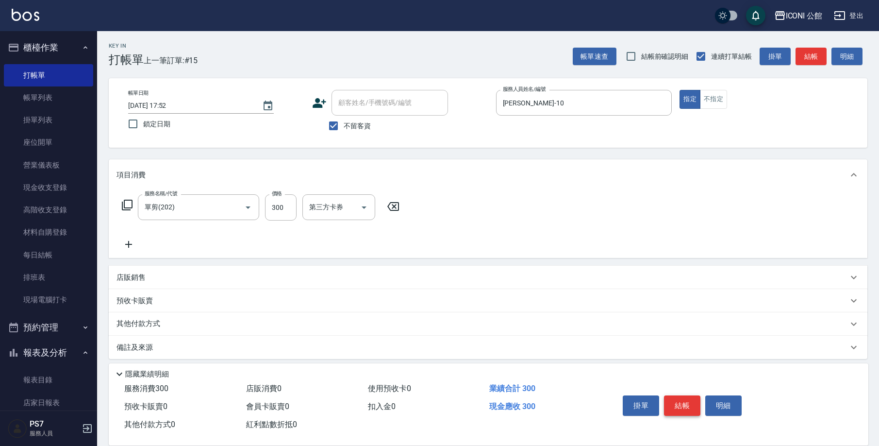
click at [676, 402] on button "結帳" at bounding box center [682, 405] width 36 height 20
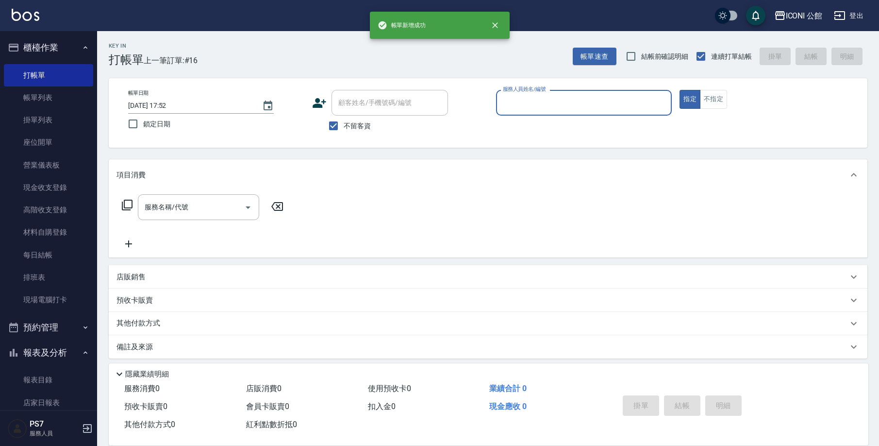
click at [544, 97] on input "服務人員姓名/編號" at bounding box center [584, 102] width 167 height 17
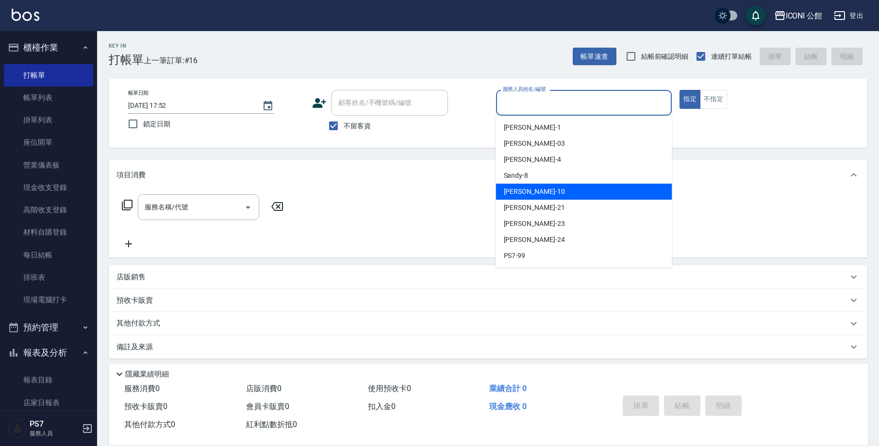
click at [545, 193] on div "[PERSON_NAME] -10" at bounding box center [584, 192] width 176 height 16
type input "[PERSON_NAME]-10"
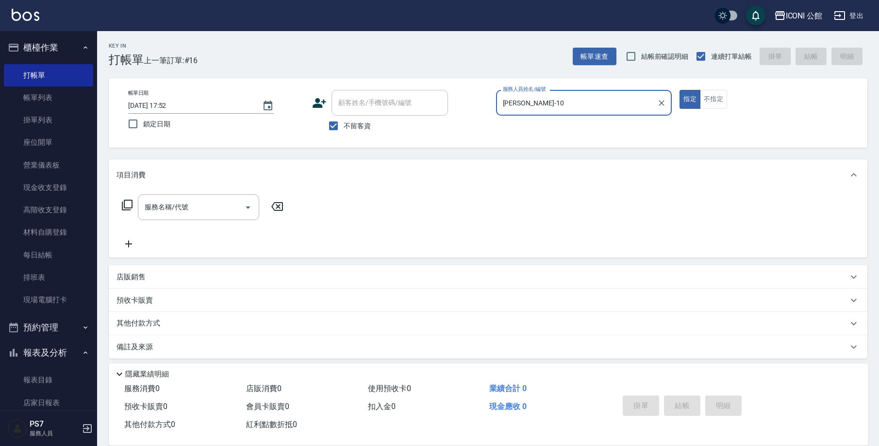
click at [135, 203] on div "服務名稱/代號 服務名稱/代號" at bounding box center [203, 207] width 173 height 26
click at [130, 205] on icon at bounding box center [127, 205] width 12 height 12
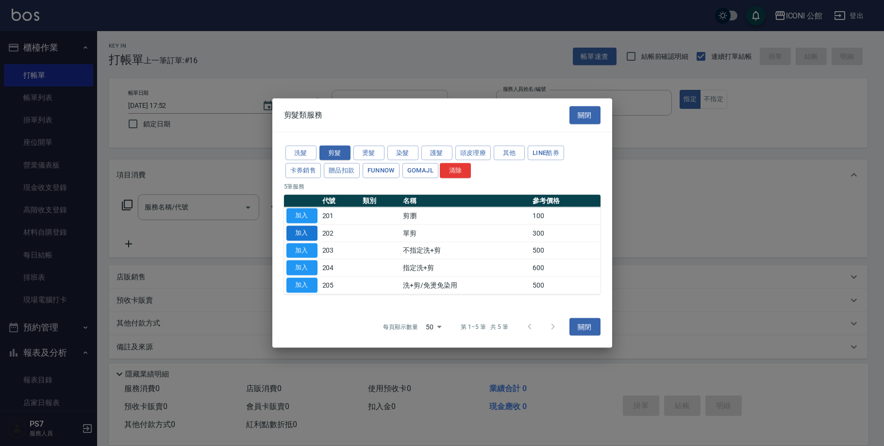
click at [296, 233] on button "加入" at bounding box center [301, 232] width 31 height 15
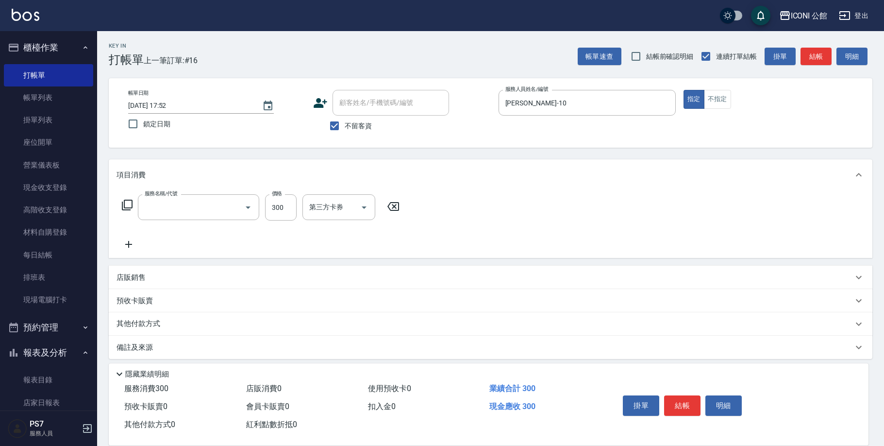
type input "單剪(202)"
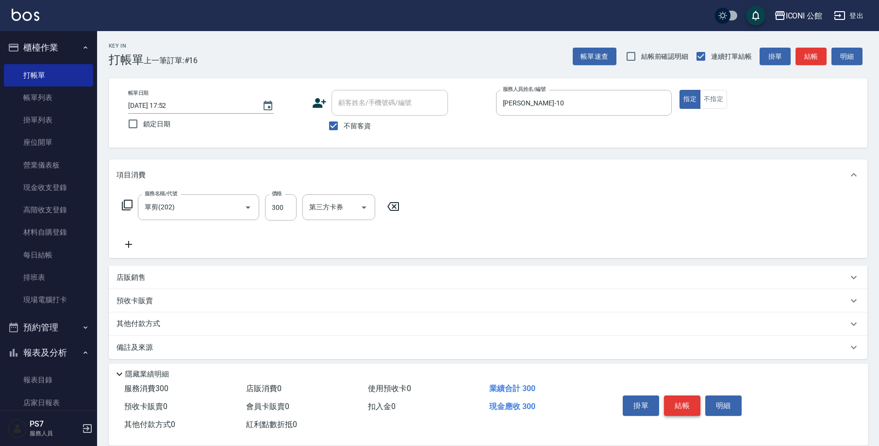
click at [685, 406] on button "結帳" at bounding box center [682, 405] width 36 height 20
